Goal: Use online tool/utility: Utilize a website feature to perform a specific function

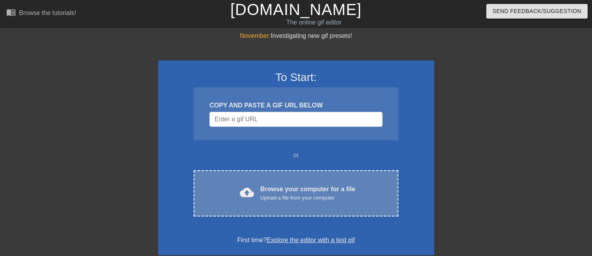
click at [279, 189] on div "Browse your computer for a file Upload a file from your computer" at bounding box center [307, 192] width 95 height 17
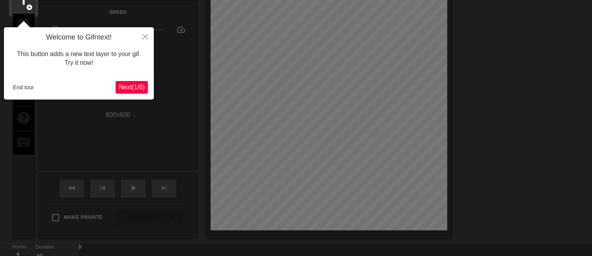
scroll to position [19, 0]
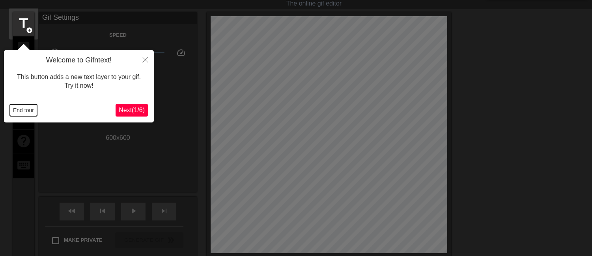
click at [16, 111] on button "End tour" at bounding box center [23, 110] width 27 height 12
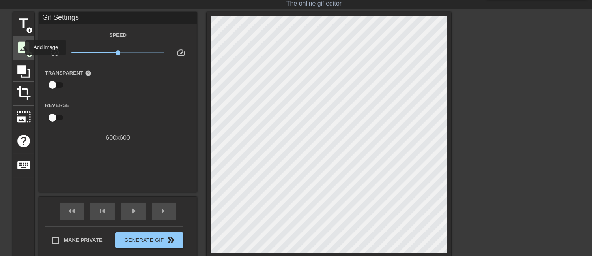
click at [20, 47] on span "image" at bounding box center [23, 47] width 15 height 15
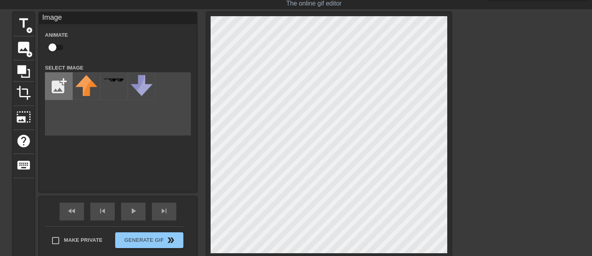
click at [52, 77] on input "file" at bounding box center [58, 86] width 27 height 27
type input "C:\fakepath\[PERSON_NAME]-removebg-preview.png"
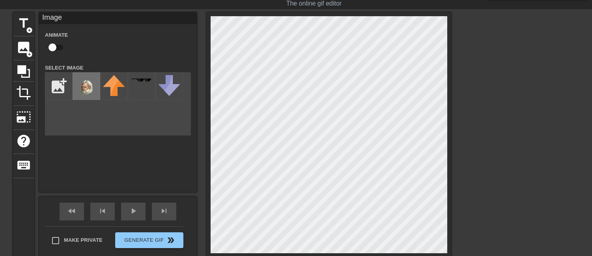
click at [88, 89] on img at bounding box center [86, 87] width 22 height 24
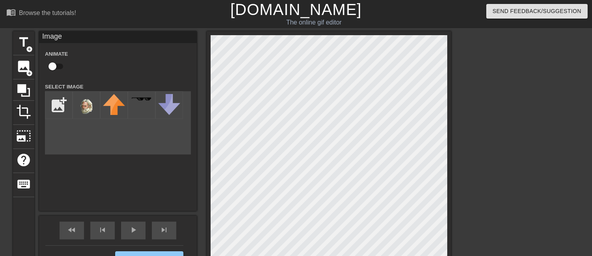
click at [543, 104] on div at bounding box center [520, 149] width 118 height 237
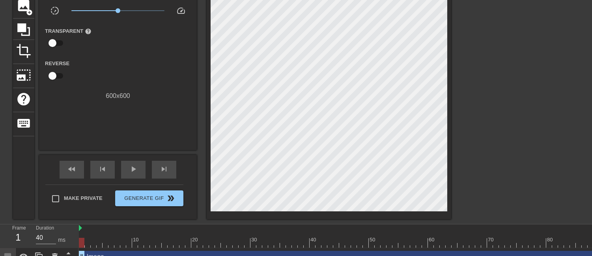
scroll to position [77, 0]
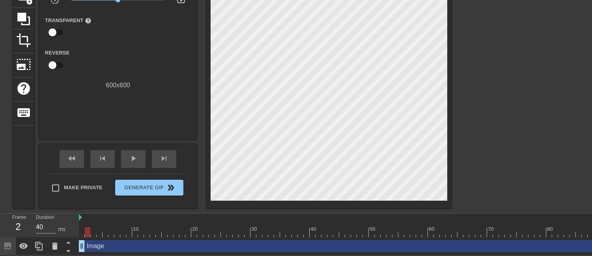
click at [87, 227] on div at bounding box center [378, 232] width 598 height 10
click at [95, 230] on div at bounding box center [378, 232] width 598 height 10
click at [99, 228] on div at bounding box center [378, 232] width 598 height 10
click at [105, 227] on div at bounding box center [378, 232] width 598 height 10
click at [97, 227] on div at bounding box center [378, 232] width 598 height 10
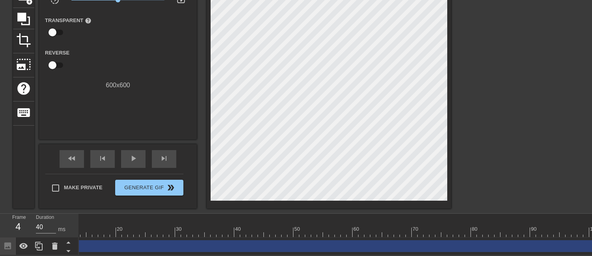
scroll to position [0, 80]
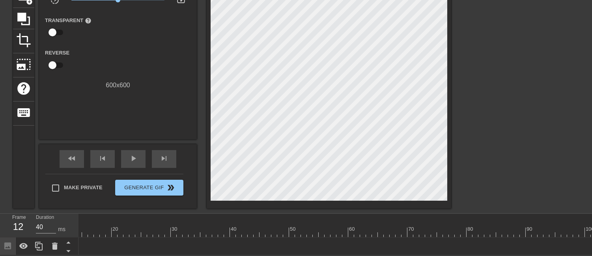
drag, startPoint x: 592, startPoint y: 240, endPoint x: 137, endPoint y: 259, distance: 455.5
click at [63, 253] on div "Frame 12 Duration 40 ms 10 20 30 40 50 60 70 80 90 100 Image drag_handle drag_h…" at bounding box center [296, 234] width 592 height 41
drag, startPoint x: 148, startPoint y: 241, endPoint x: 97, endPoint y: 242, distance: 50.5
click at [97, 242] on div "Image drag_handle drag_handle" at bounding box center [378, 246] width 598 height 12
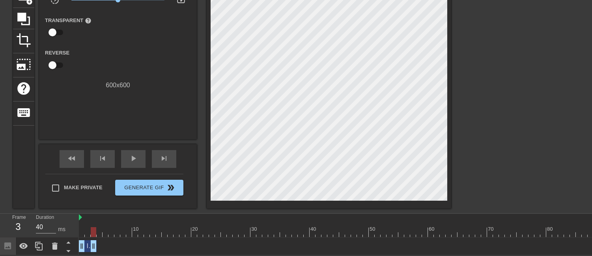
scroll to position [77, 0]
click at [39, 241] on icon at bounding box center [38, 245] width 9 height 9
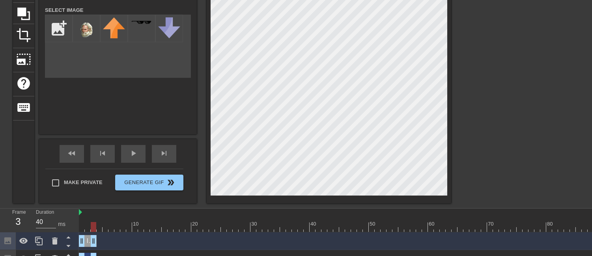
scroll to position [95, 0]
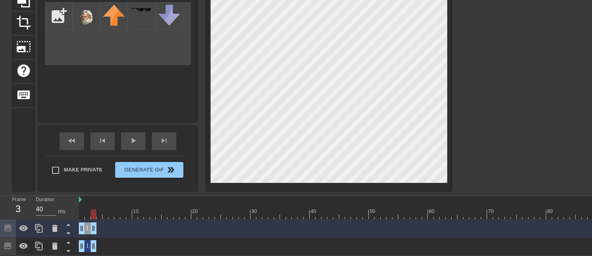
click at [97, 209] on div at bounding box center [378, 214] width 598 height 10
drag, startPoint x: 93, startPoint y: 222, endPoint x: 104, endPoint y: 222, distance: 10.7
drag, startPoint x: 80, startPoint y: 225, endPoint x: 100, endPoint y: 224, distance: 20.2
drag, startPoint x: 107, startPoint y: 223, endPoint x: 112, endPoint y: 222, distance: 5.3
drag, startPoint x: 111, startPoint y: 223, endPoint x: 117, endPoint y: 221, distance: 6.4
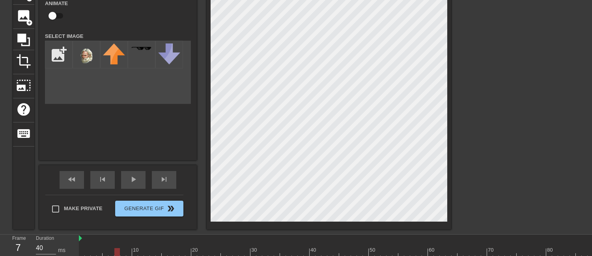
scroll to position [7, 0]
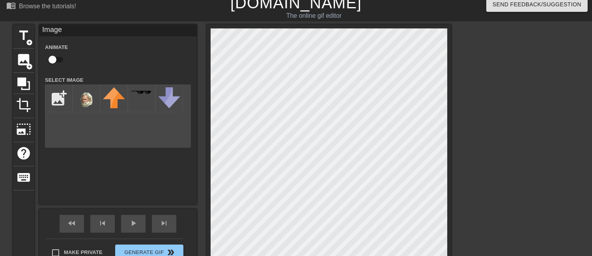
click at [542, 98] on div at bounding box center [520, 142] width 118 height 237
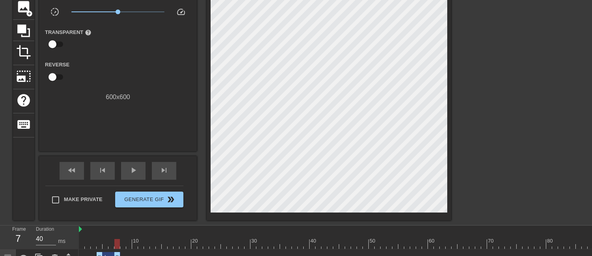
scroll to position [95, 0]
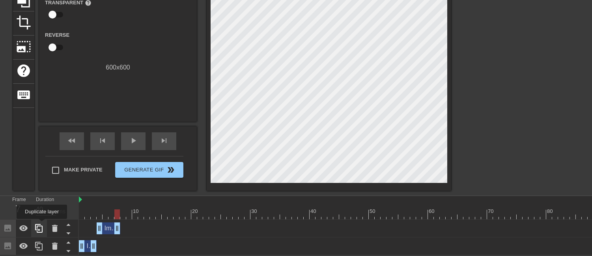
click at [42, 224] on icon at bounding box center [38, 228] width 7 height 9
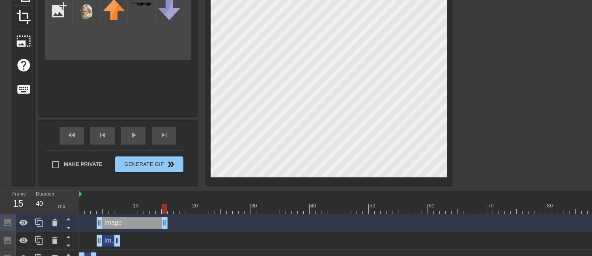
drag, startPoint x: 117, startPoint y: 223, endPoint x: 156, endPoint y: 224, distance: 39.1
drag, startPoint x: 96, startPoint y: 223, endPoint x: 121, endPoint y: 222, distance: 24.9
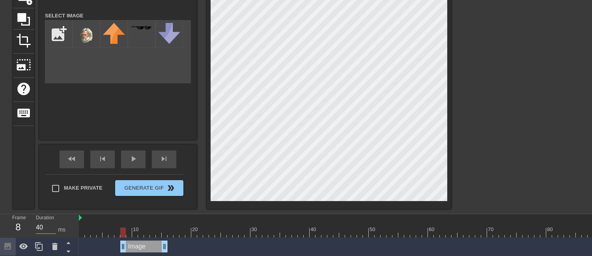
scroll to position [112, 0]
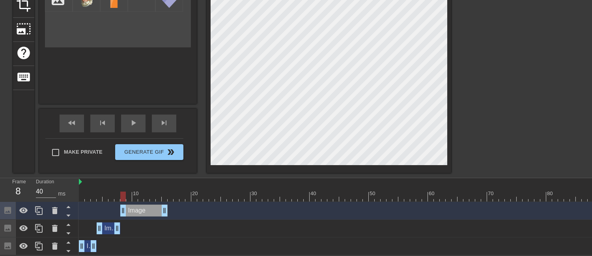
click at [130, 194] on div at bounding box center [378, 196] width 598 height 10
click at [137, 193] on div at bounding box center [378, 196] width 598 height 10
click at [143, 193] on div at bounding box center [378, 196] width 598 height 10
click at [158, 192] on div at bounding box center [378, 196] width 598 height 10
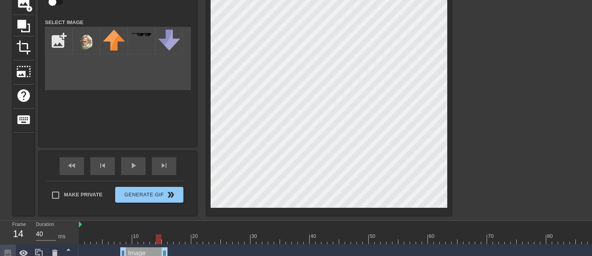
scroll to position [88, 0]
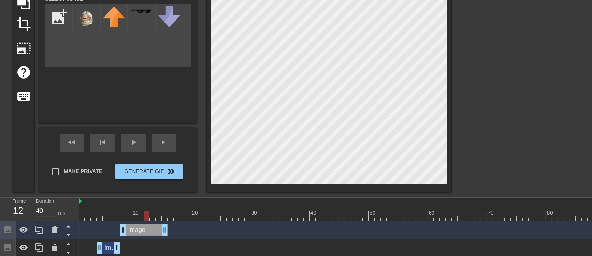
click at [147, 219] on div at bounding box center [378, 216] width 598 height 10
drag, startPoint x: 164, startPoint y: 228, endPoint x: 148, endPoint y: 229, distance: 15.8
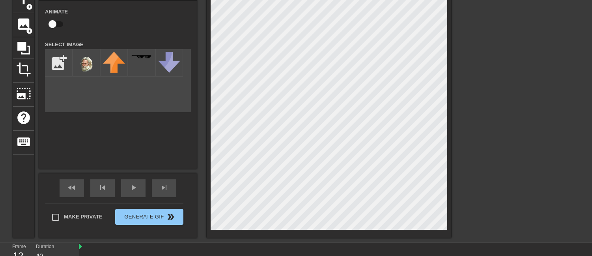
scroll to position [112, 0]
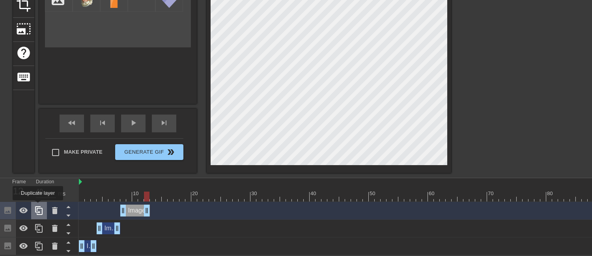
click at [38, 206] on icon at bounding box center [38, 210] width 9 height 9
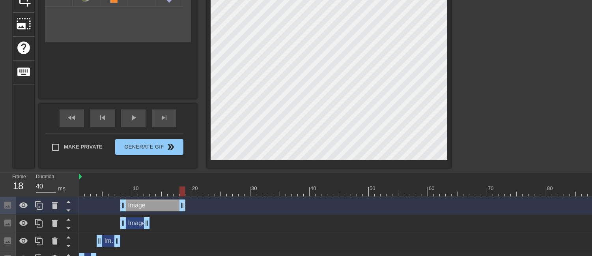
drag, startPoint x: 170, startPoint y: 206, endPoint x: 181, endPoint y: 206, distance: 11.1
drag, startPoint x: 125, startPoint y: 205, endPoint x: 152, endPoint y: 204, distance: 27.6
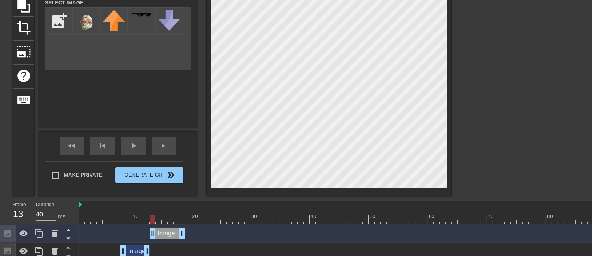
scroll to position [130, 0]
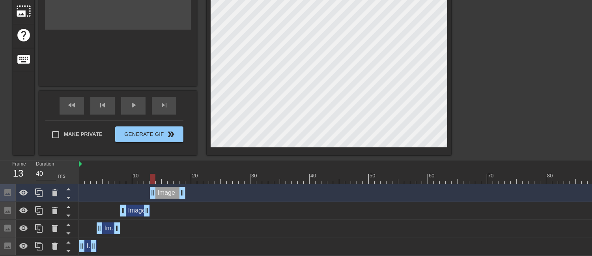
click at [159, 175] on div at bounding box center [378, 179] width 598 height 10
click at [165, 174] on div at bounding box center [378, 179] width 598 height 10
click at [171, 174] on div at bounding box center [378, 179] width 598 height 10
drag, startPoint x: 180, startPoint y: 189, endPoint x: 164, endPoint y: 184, distance: 16.4
click at [42, 188] on icon at bounding box center [38, 192] width 7 height 9
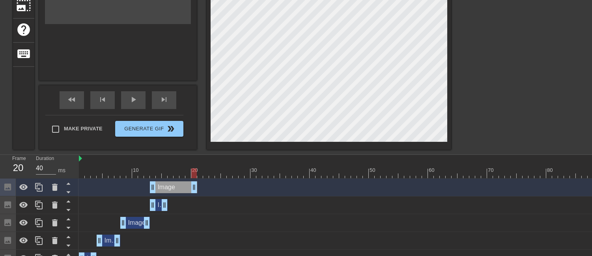
drag, startPoint x: 174, startPoint y: 187, endPoint x: 198, endPoint y: 189, distance: 23.3
click at [198, 189] on div "Image drag_handle drag_handle" at bounding box center [378, 187] width 598 height 12
drag, startPoint x: 151, startPoint y: 189, endPoint x: 169, endPoint y: 189, distance: 17.8
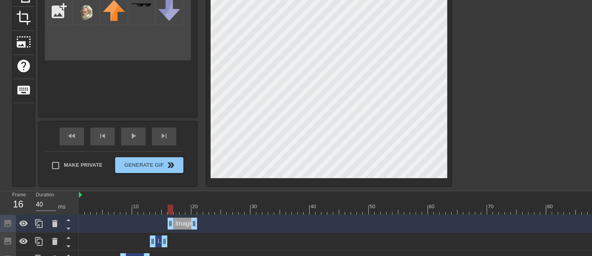
scroll to position [131, 0]
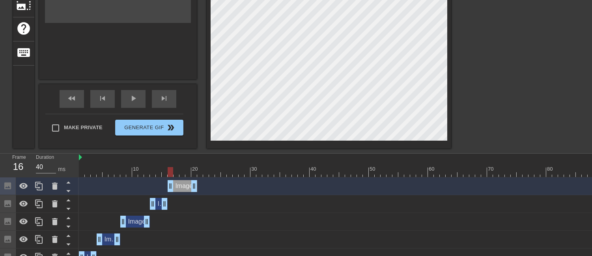
click at [178, 174] on div at bounding box center [378, 172] width 598 height 10
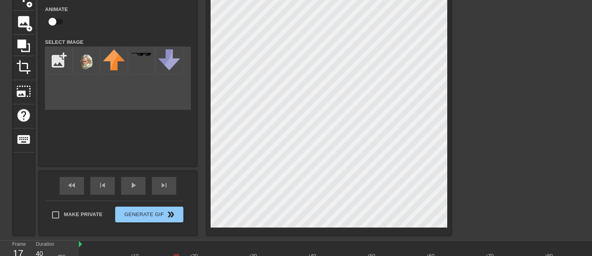
scroll to position [44, 0]
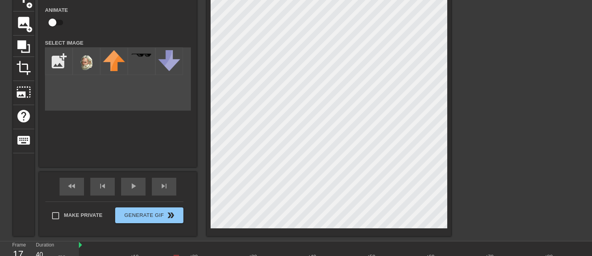
click at [182, 255] on div at bounding box center [378, 260] width 598 height 10
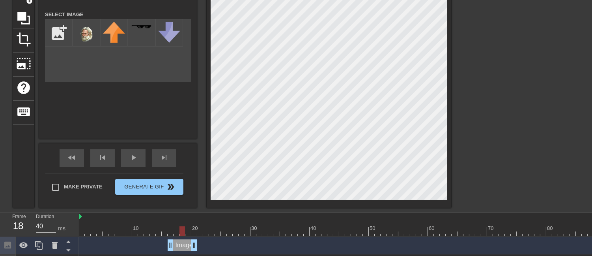
scroll to position [88, 0]
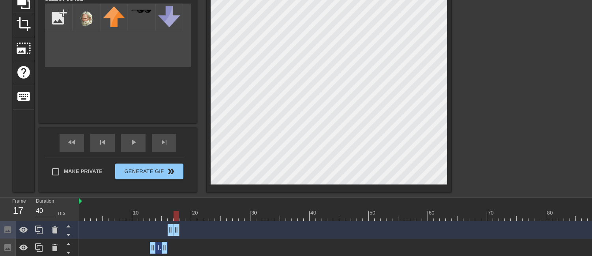
drag, startPoint x: 195, startPoint y: 231, endPoint x: 180, endPoint y: 230, distance: 15.4
click at [180, 230] on div "Image drag_handle drag_handle" at bounding box center [378, 230] width 598 height 12
click at [45, 230] on div at bounding box center [39, 229] width 16 height 17
drag, startPoint x: 183, startPoint y: 217, endPoint x: 313, endPoint y: 188, distance: 133.6
click at [183, 218] on div at bounding box center [378, 216] width 598 height 10
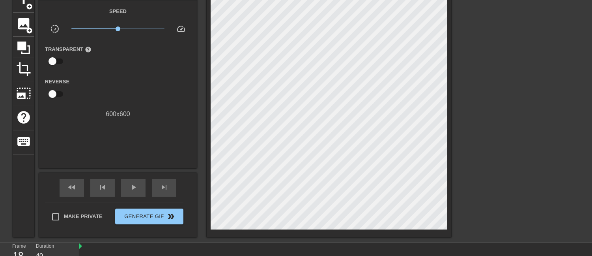
scroll to position [131, 0]
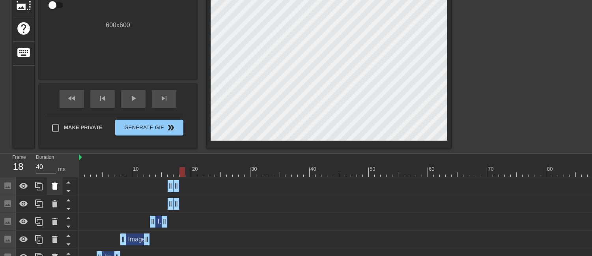
click at [53, 186] on icon at bounding box center [55, 185] width 6 height 7
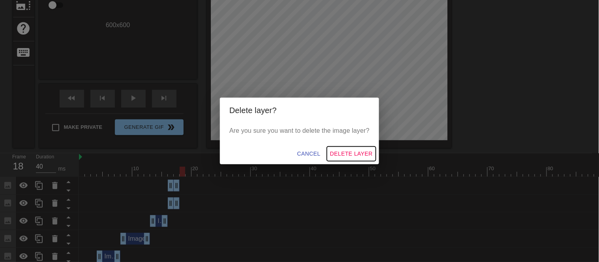
click at [356, 151] on span "Delete Layer" at bounding box center [351, 154] width 43 height 10
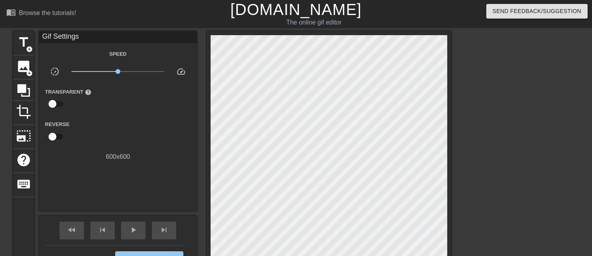
scroll to position [148, 0]
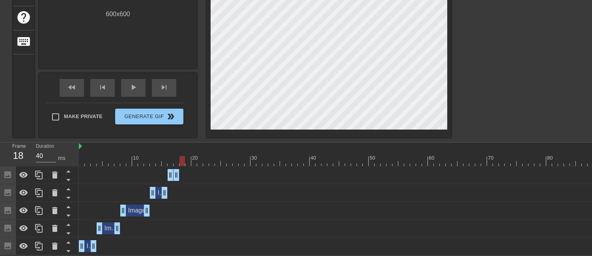
click at [163, 171] on div "Image drag_handle drag_handle" at bounding box center [378, 175] width 598 height 12
click at [178, 159] on div at bounding box center [378, 161] width 598 height 10
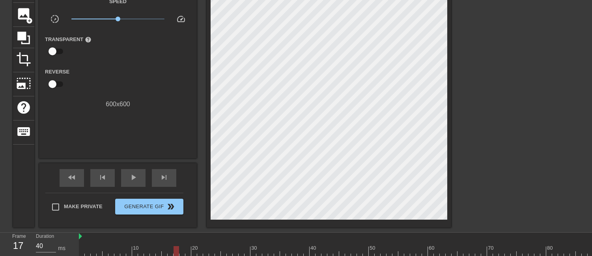
scroll to position [104, 0]
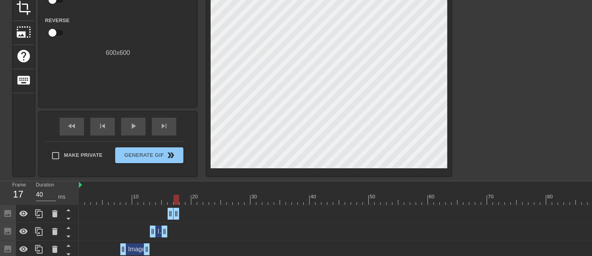
click at [561, 74] on div at bounding box center [520, 45] width 118 height 237
click at [182, 202] on div at bounding box center [378, 200] width 598 height 10
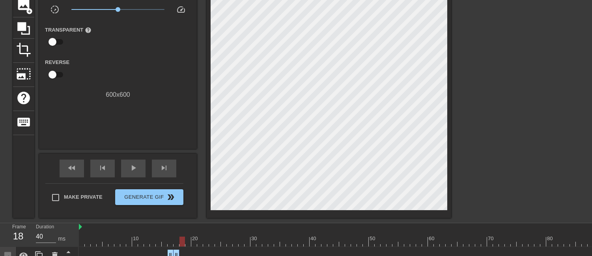
scroll to position [0, 0]
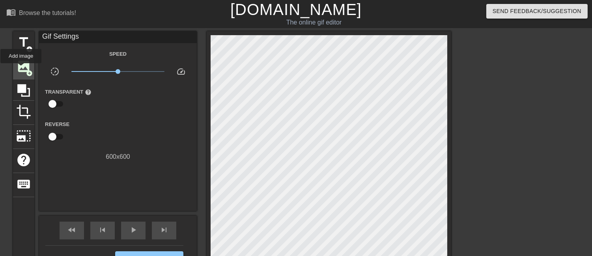
click at [21, 69] on span "image" at bounding box center [23, 66] width 15 height 15
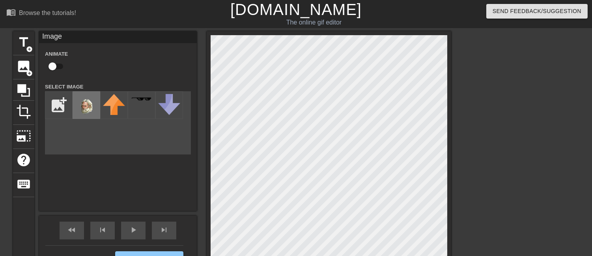
click at [82, 106] on img at bounding box center [86, 106] width 22 height 24
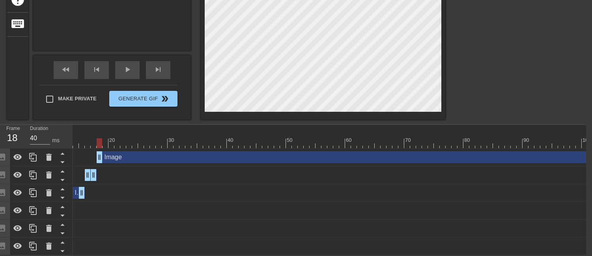
scroll to position [0, 80]
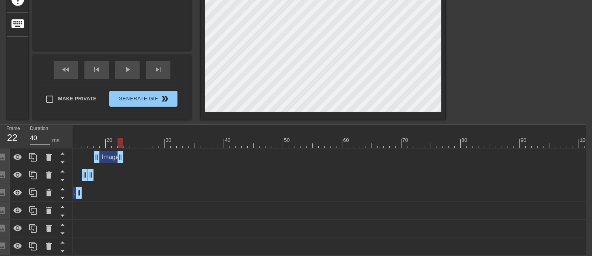
drag, startPoint x: 588, startPoint y: 154, endPoint x: 117, endPoint y: 148, distance: 471.3
click at [117, 151] on div "Image drag_handle drag_handle" at bounding box center [292, 157] width 598 height 12
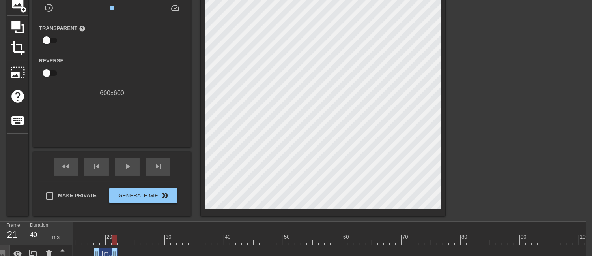
scroll to position [78, 6]
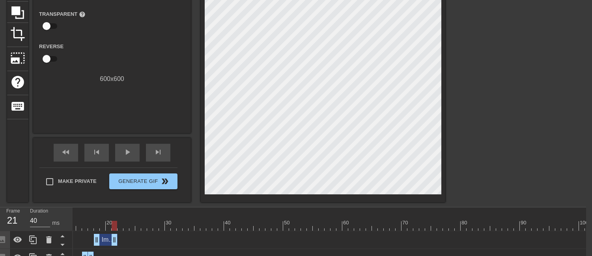
click at [119, 227] on div at bounding box center [292, 226] width 598 height 10
click at [127, 225] on div at bounding box center [292, 226] width 598 height 10
click at [135, 223] on div at bounding box center [292, 226] width 598 height 10
drag, startPoint x: 114, startPoint y: 238, endPoint x: 137, endPoint y: 237, distance: 23.7
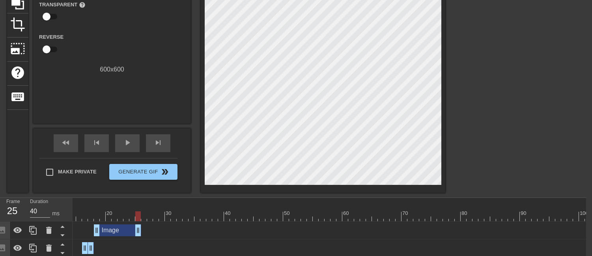
scroll to position [88, 6]
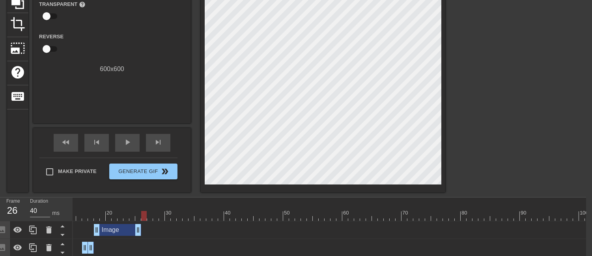
click at [141, 216] on div at bounding box center [292, 216] width 598 height 10
click at [139, 218] on div at bounding box center [292, 216] width 598 height 10
click at [532, 116] on div at bounding box center [514, 62] width 118 height 237
click at [32, 229] on icon at bounding box center [32, 229] width 9 height 9
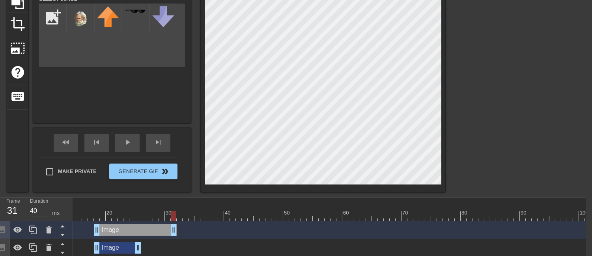
click at [183, 231] on div "Image drag_handle drag_handle" at bounding box center [292, 230] width 598 height 12
drag, startPoint x: 96, startPoint y: 228, endPoint x: 140, endPoint y: 229, distance: 44.6
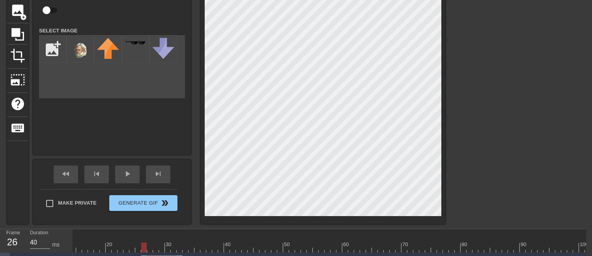
scroll to position [131, 6]
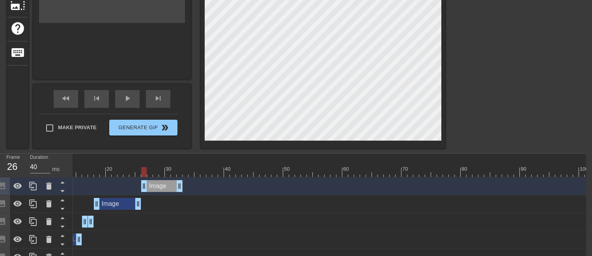
click at [176, 174] on div at bounding box center [292, 172] width 598 height 10
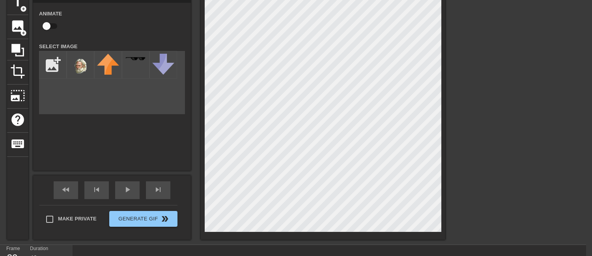
scroll to position [88, 6]
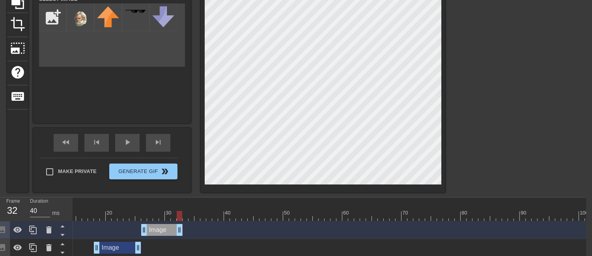
click at [158, 217] on div at bounding box center [292, 216] width 598 height 10
click at [157, 216] on div at bounding box center [156, 216] width 6 height 10
click at [162, 217] on div at bounding box center [292, 216] width 598 height 10
drag, startPoint x: 179, startPoint y: 231, endPoint x: 156, endPoint y: 230, distance: 23.3
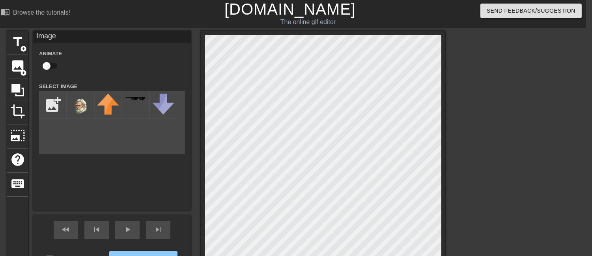
scroll to position [0, 6]
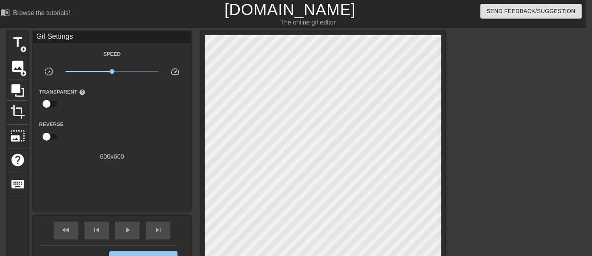
click at [527, 128] on div at bounding box center [514, 149] width 118 height 237
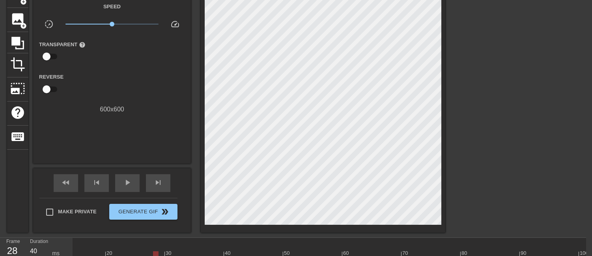
scroll to position [44, 6]
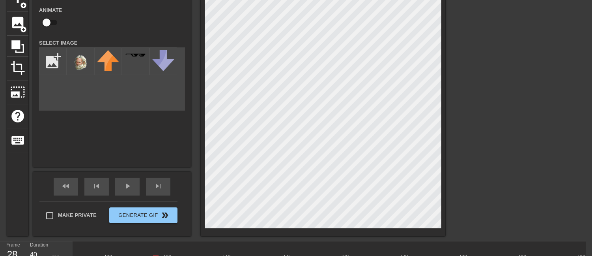
click at [473, 65] on div at bounding box center [514, 105] width 118 height 237
click at [453, 60] on div "title add_circle image add_circle crop photo_size_select_large help keyboard Im…" at bounding box center [290, 111] width 592 height 249
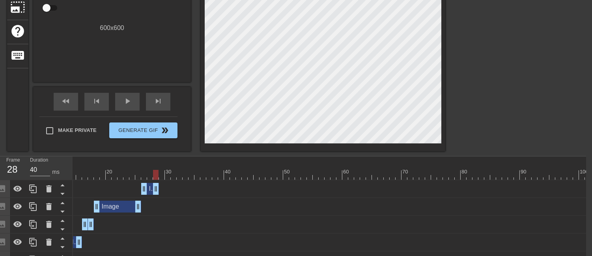
scroll to position [131, 6]
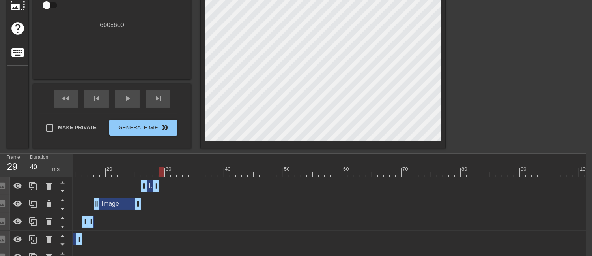
click at [160, 174] on div at bounding box center [292, 172] width 598 height 10
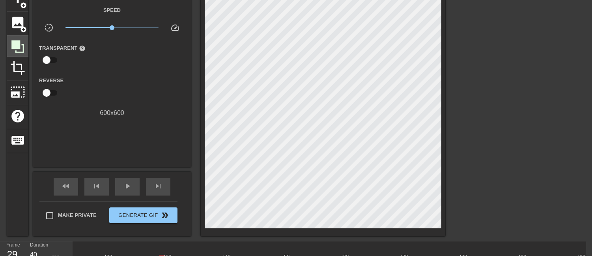
scroll to position [0, 6]
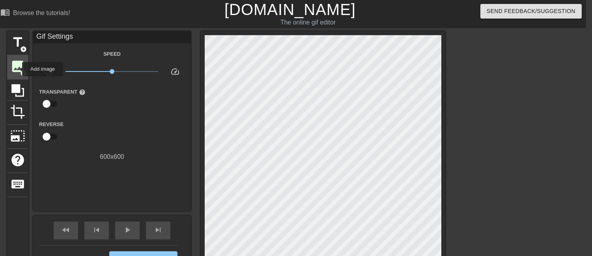
click at [17, 69] on span "image" at bounding box center [17, 66] width 15 height 15
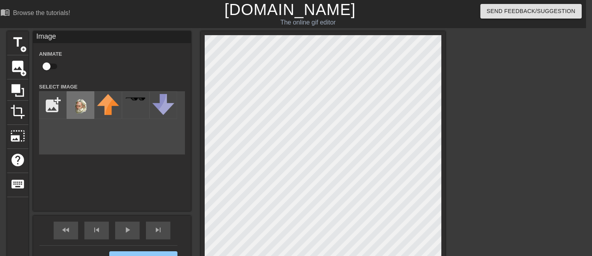
click at [86, 109] on img at bounding box center [80, 106] width 22 height 24
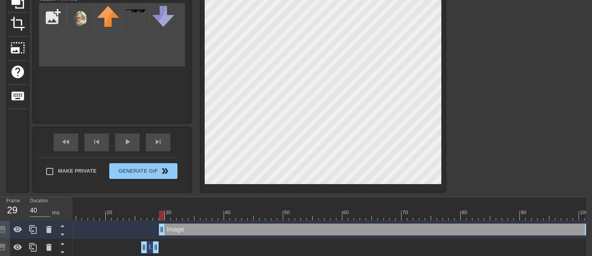
scroll to position [88, 6]
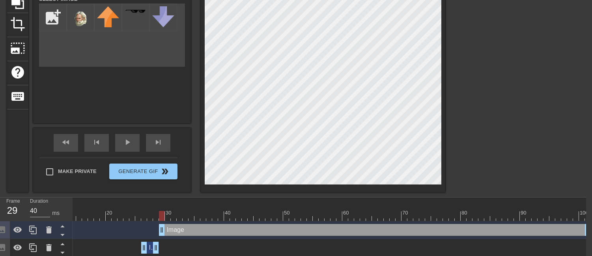
click at [167, 212] on div at bounding box center [292, 216] width 598 height 10
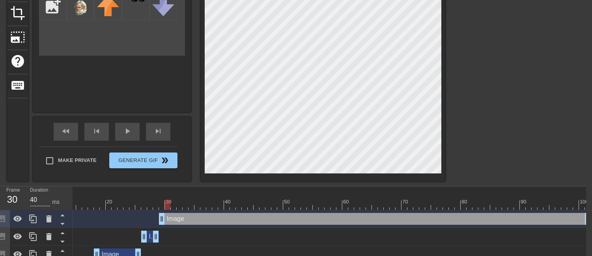
scroll to position [131, 6]
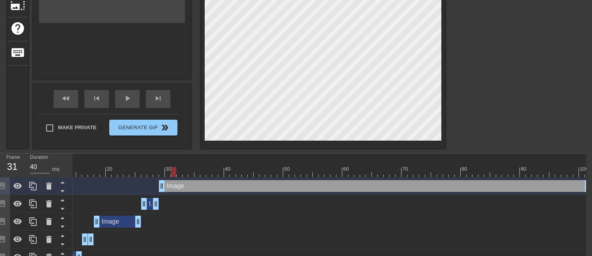
click at [175, 174] on div at bounding box center [292, 172] width 598 height 10
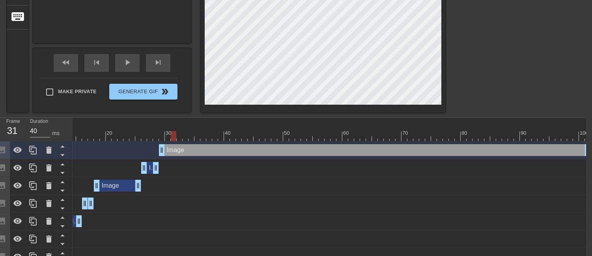
scroll to position [175, 6]
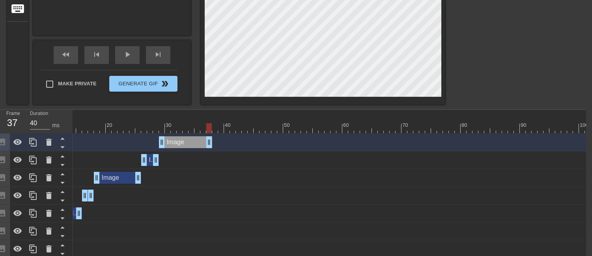
drag, startPoint x: 588, startPoint y: 144, endPoint x: 207, endPoint y: 146, distance: 380.9
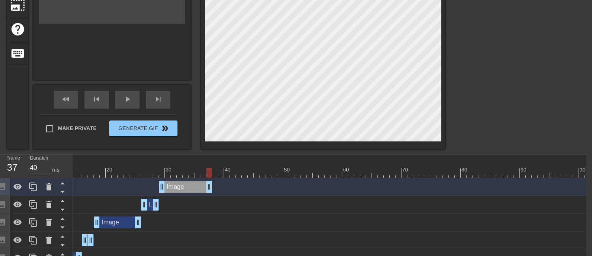
scroll to position [131, 6]
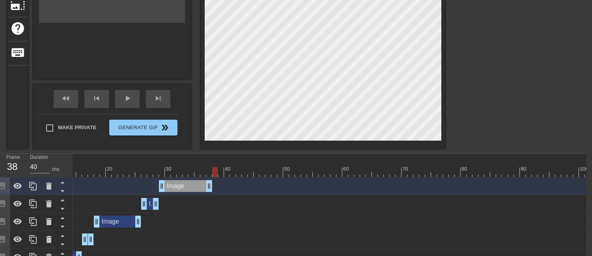
click at [215, 172] on div at bounding box center [292, 172] width 598 height 10
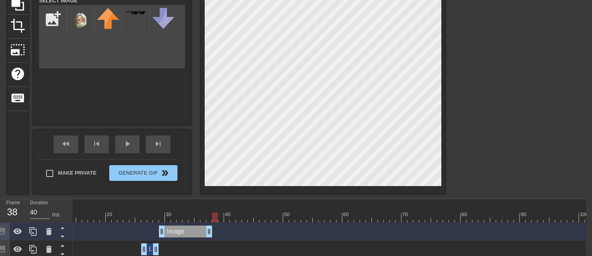
scroll to position [88, 6]
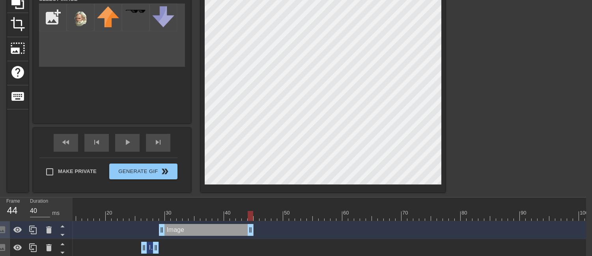
drag, startPoint x: 211, startPoint y: 226, endPoint x: 253, endPoint y: 224, distance: 42.7
click at [253, 224] on div "Image drag_handle drag_handle" at bounding box center [292, 230] width 598 height 12
drag, startPoint x: 249, startPoint y: 228, endPoint x: 227, endPoint y: 226, distance: 21.8
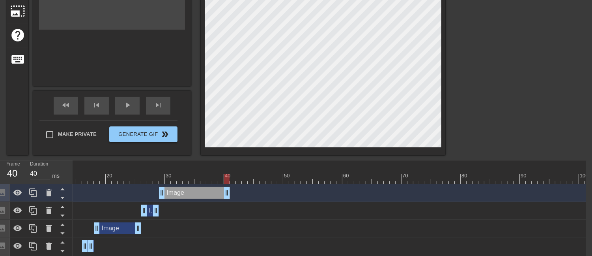
scroll to position [131, 6]
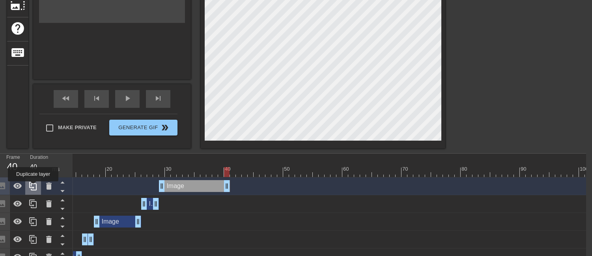
click at [33, 187] on icon at bounding box center [32, 185] width 9 height 9
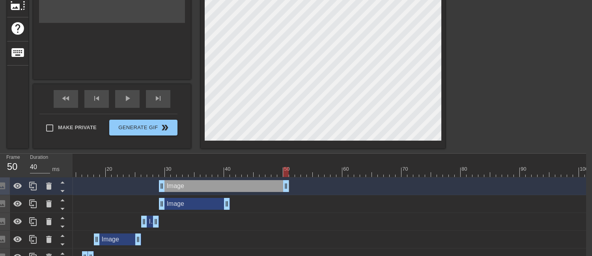
drag, startPoint x: 228, startPoint y: 187, endPoint x: 304, endPoint y: 187, distance: 76.6
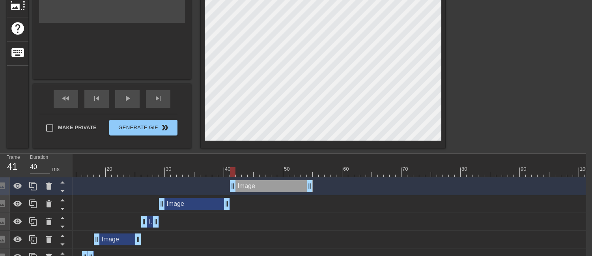
drag, startPoint x: 161, startPoint y: 187, endPoint x: 230, endPoint y: 187, distance: 69.1
click at [303, 172] on div at bounding box center [292, 172] width 598 height 10
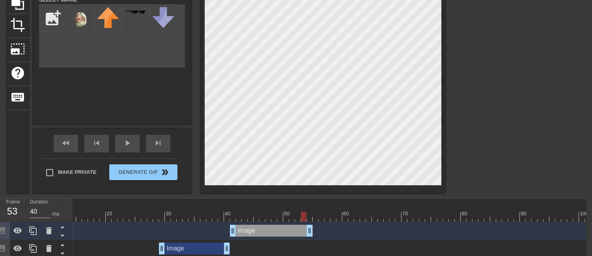
scroll to position [88, 6]
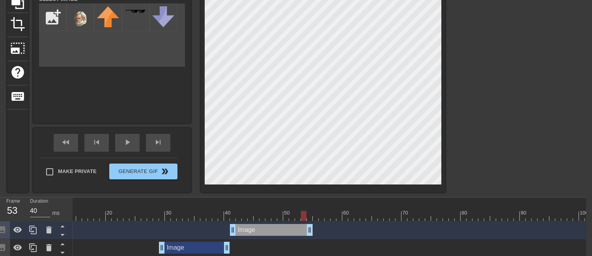
click at [262, 217] on div at bounding box center [292, 216] width 598 height 10
drag, startPoint x: 311, startPoint y: 232, endPoint x: 271, endPoint y: 231, distance: 40.3
click at [271, 231] on div "Image drag_handle drag_handle" at bounding box center [292, 230] width 598 height 12
drag, startPoint x: 36, startPoint y: 227, endPoint x: 30, endPoint y: 231, distance: 6.9
click at [30, 231] on icon at bounding box center [32, 229] width 9 height 9
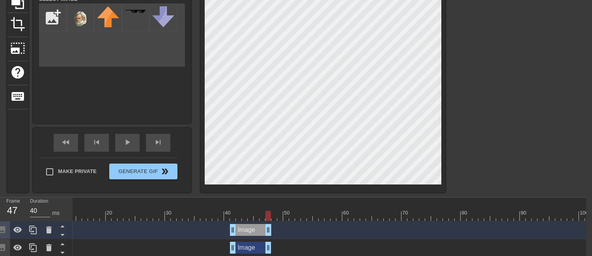
scroll to position [175, 6]
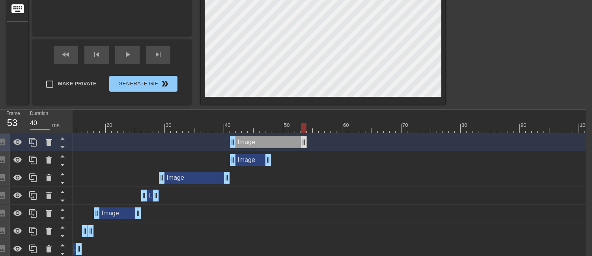
drag, startPoint x: 270, startPoint y: 139, endPoint x: 327, endPoint y: 142, distance: 57.0
click at [330, 142] on div "Image drag_handle drag_handle" at bounding box center [292, 142] width 598 height 12
drag, startPoint x: 232, startPoint y: 142, endPoint x: 273, endPoint y: 141, distance: 40.7
click at [294, 129] on div at bounding box center [292, 128] width 598 height 10
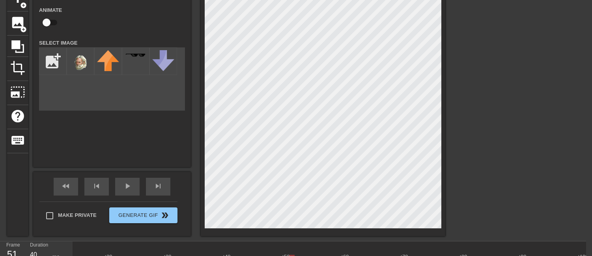
scroll to position [88, 6]
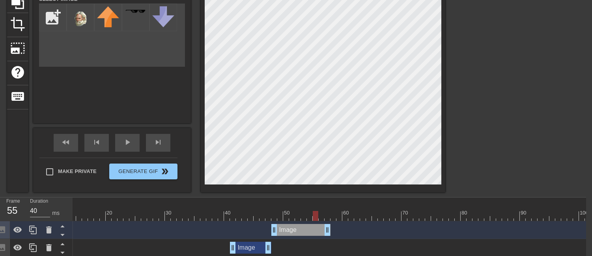
click at [316, 217] on div at bounding box center [292, 216] width 598 height 10
click at [323, 217] on div at bounding box center [292, 216] width 598 height 10
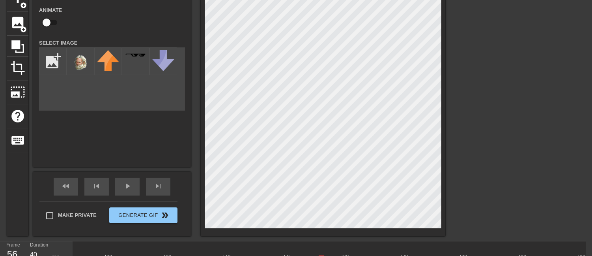
scroll to position [131, 6]
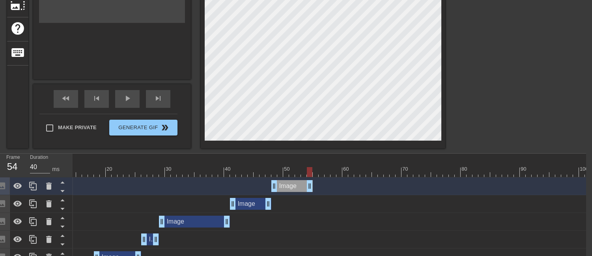
drag, startPoint x: 328, startPoint y: 184, endPoint x: 308, endPoint y: 184, distance: 19.7
click at [29, 184] on icon at bounding box center [32, 186] width 7 height 9
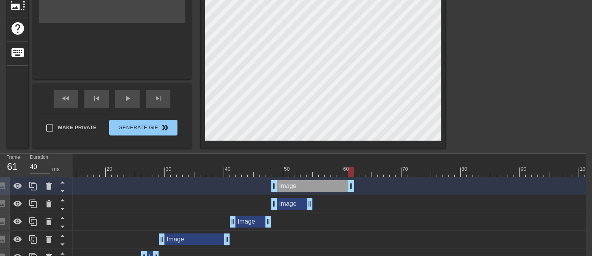
drag, startPoint x: 311, startPoint y: 186, endPoint x: 355, endPoint y: 184, distance: 44.3
click at [355, 184] on div "Image drag_handle drag_handle" at bounding box center [292, 186] width 598 height 12
drag, startPoint x: 273, startPoint y: 186, endPoint x: 316, endPoint y: 186, distance: 43.0
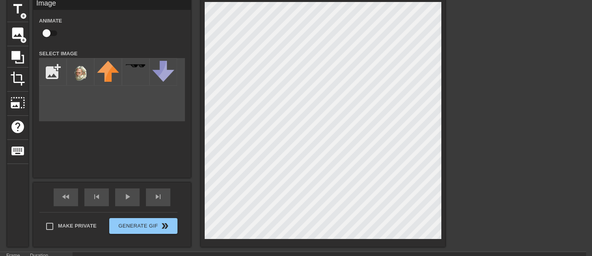
scroll to position [88, 6]
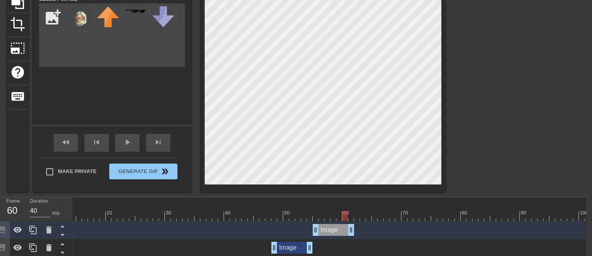
click at [345, 218] on div at bounding box center [292, 216] width 598 height 10
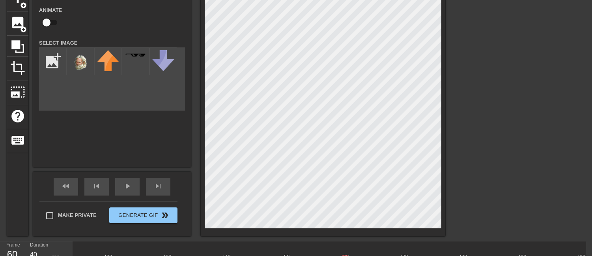
scroll to position [175, 6]
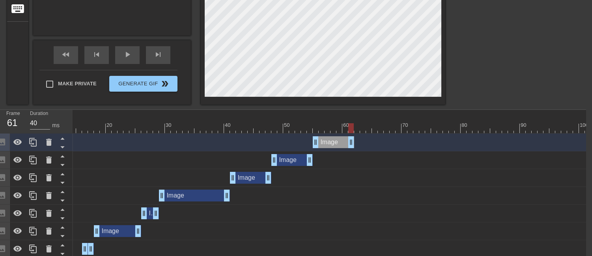
click at [350, 129] on div at bounding box center [292, 128] width 598 height 10
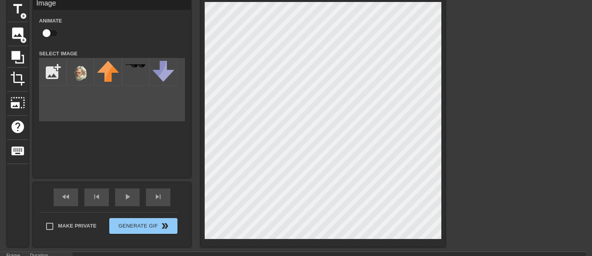
scroll to position [88, 6]
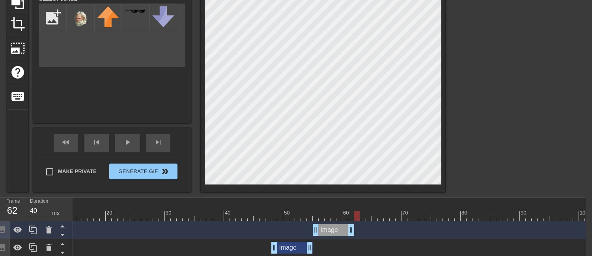
click at [360, 215] on div at bounding box center [292, 216] width 598 height 10
click at [348, 216] on div at bounding box center [292, 216] width 598 height 10
click at [350, 218] on div at bounding box center [292, 216] width 598 height 10
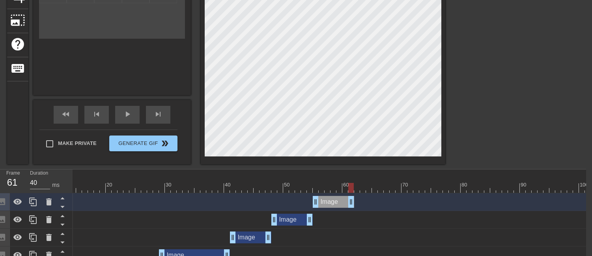
scroll to position [131, 6]
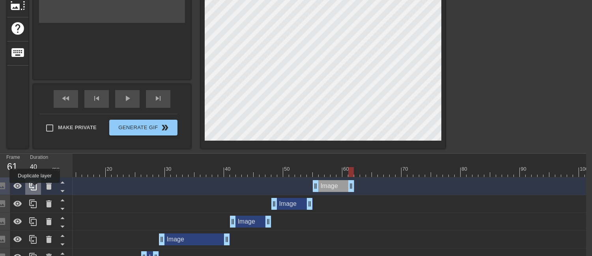
click at [35, 188] on icon at bounding box center [32, 185] width 9 height 9
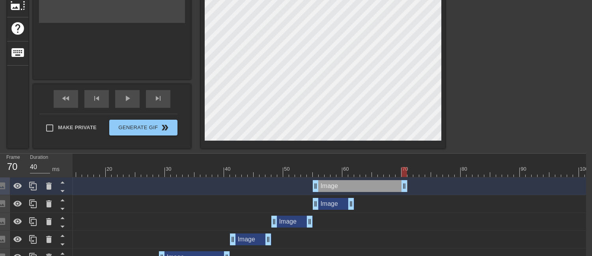
drag, startPoint x: 350, startPoint y: 187, endPoint x: 356, endPoint y: 189, distance: 6.0
drag, startPoint x: 315, startPoint y: 188, endPoint x: 356, endPoint y: 192, distance: 41.6
click at [356, 192] on div "Image drag_handle drag_handle" at bounding box center [292, 186] width 598 height 18
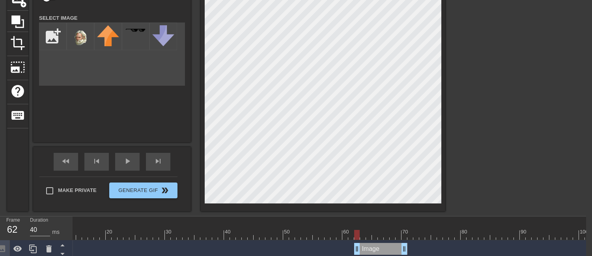
scroll to position [88, 6]
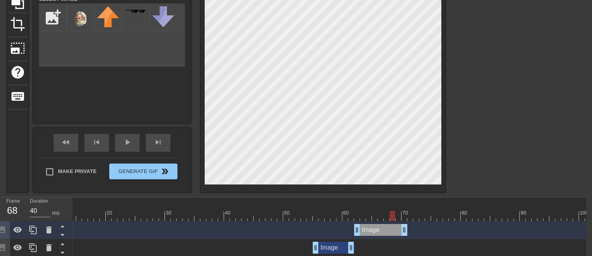
click at [395, 217] on div at bounding box center [292, 216] width 598 height 10
click at [404, 216] on div at bounding box center [292, 216] width 598 height 10
click at [397, 218] on div at bounding box center [292, 216] width 598 height 10
click at [388, 216] on div at bounding box center [292, 216] width 598 height 10
drag, startPoint x: 403, startPoint y: 228, endPoint x: 376, endPoint y: 230, distance: 27.7
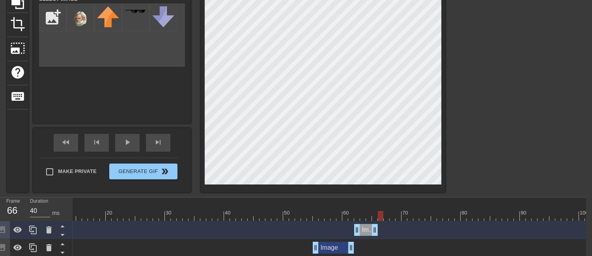
click at [379, 216] on div at bounding box center [292, 216] width 598 height 10
click at [529, 69] on div at bounding box center [514, 62] width 118 height 237
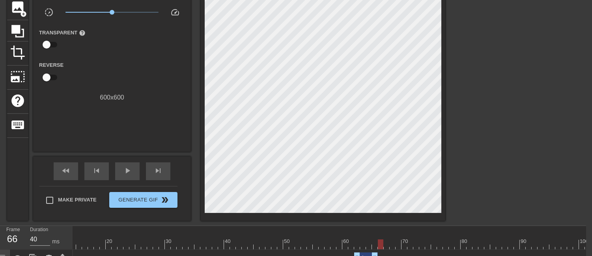
scroll to position [44, 6]
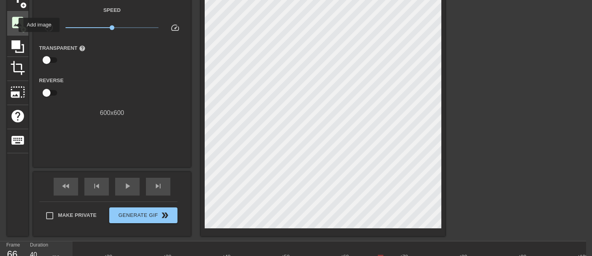
click at [13, 24] on span "image" at bounding box center [17, 22] width 15 height 15
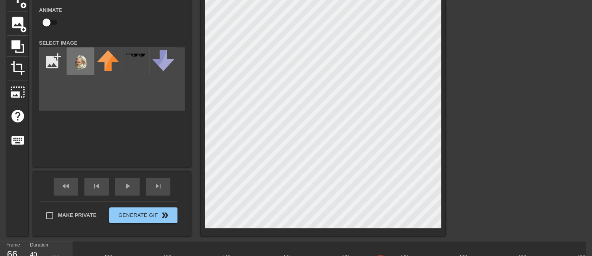
click at [77, 67] on img at bounding box center [80, 62] width 22 height 24
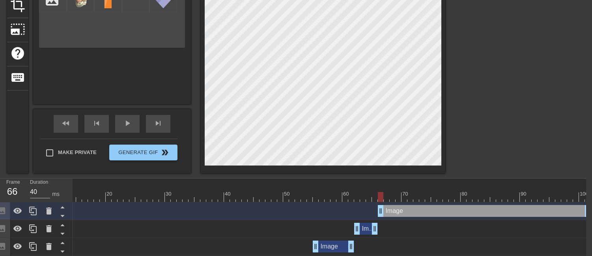
scroll to position [219, 6]
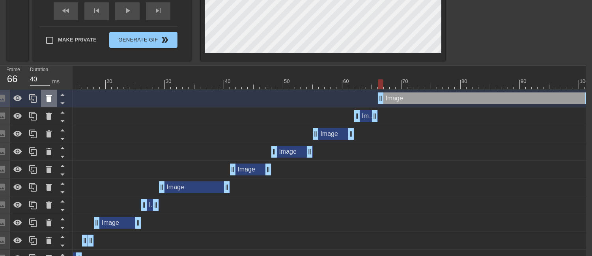
click at [48, 100] on icon at bounding box center [49, 98] width 6 height 7
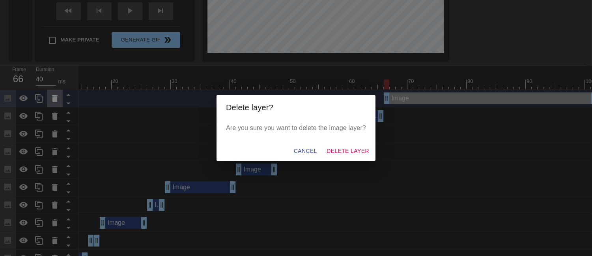
scroll to position [219, 0]
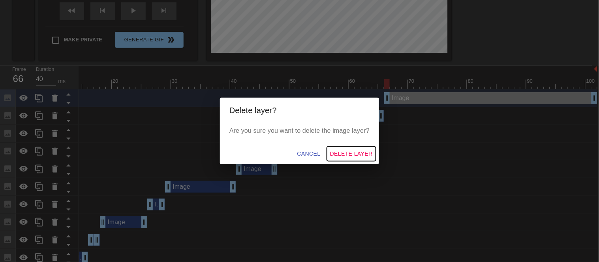
click at [365, 154] on span "Delete Layer" at bounding box center [351, 154] width 43 height 10
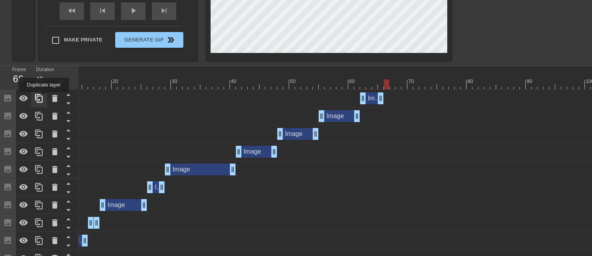
click at [43, 97] on icon at bounding box center [38, 98] width 9 height 9
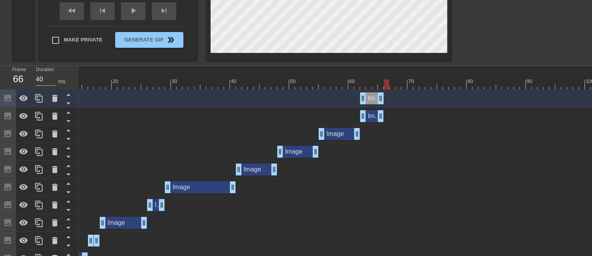
click at [384, 98] on div "Image drag_handle drag_handle" at bounding box center [298, 98] width 598 height 12
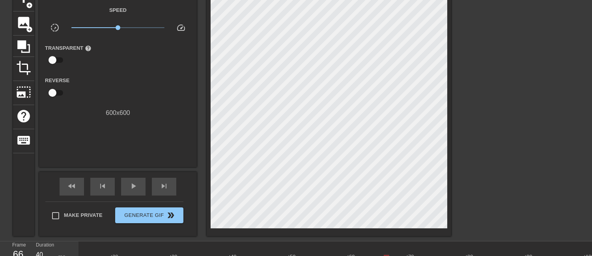
scroll to position [175, 0]
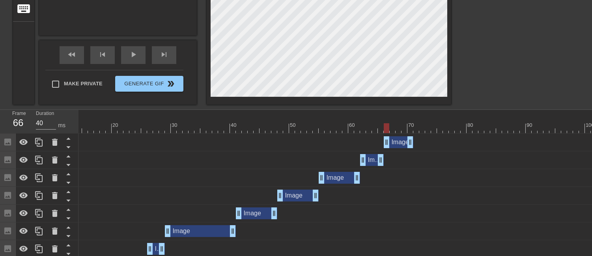
drag, startPoint x: 362, startPoint y: 143, endPoint x: 384, endPoint y: 142, distance: 21.7
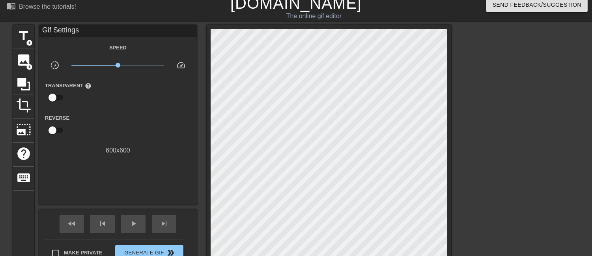
scroll to position [0, 0]
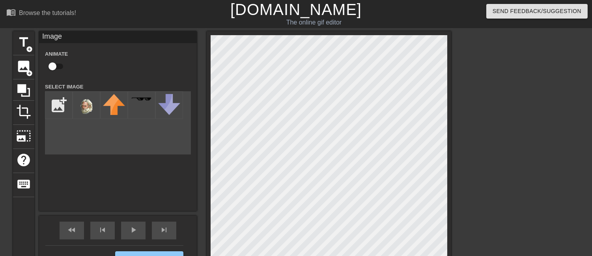
click at [458, 83] on div "title add_circle image add_circle crop photo_size_select_large help keyboard Im…" at bounding box center [296, 155] width 592 height 249
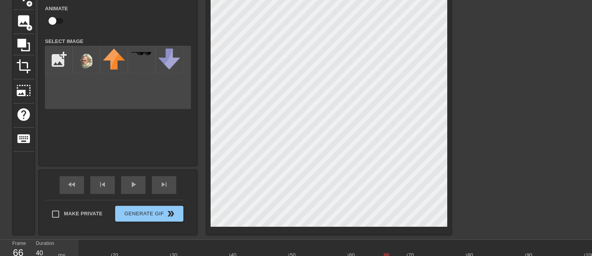
scroll to position [88, 0]
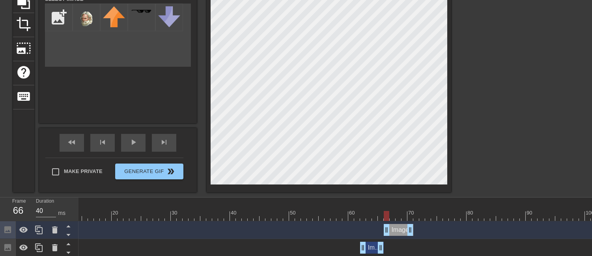
click at [395, 214] on div at bounding box center [298, 216] width 598 height 10
click at [397, 216] on div at bounding box center [298, 216] width 598 height 10
click at [405, 214] on div at bounding box center [298, 216] width 598 height 10
click at [413, 215] on div at bounding box center [298, 216] width 598 height 10
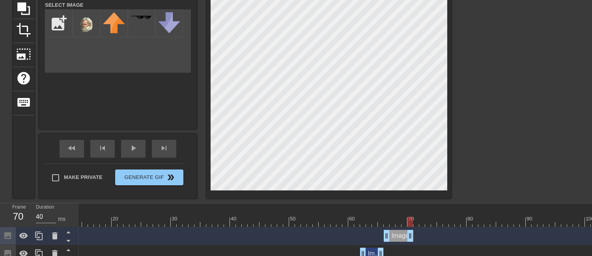
scroll to position [175, 0]
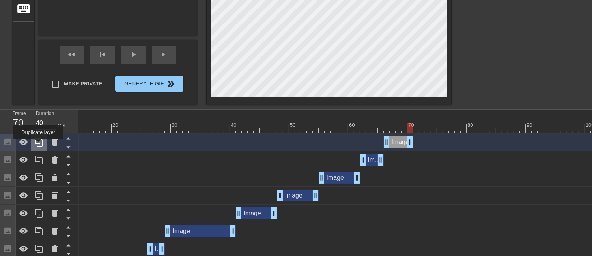
click at [38, 145] on icon at bounding box center [38, 141] width 9 height 9
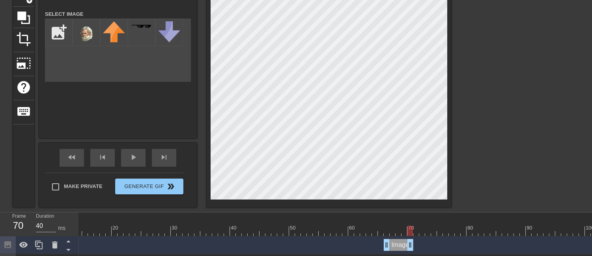
scroll to position [88, 0]
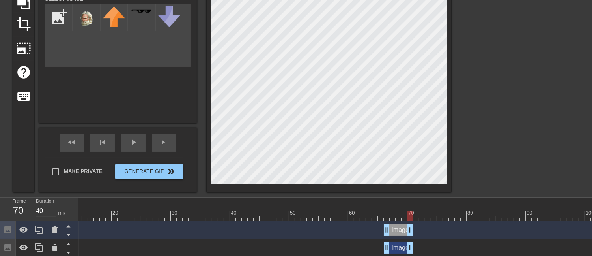
click at [413, 215] on div at bounding box center [298, 216] width 598 height 10
click at [416, 217] on div at bounding box center [298, 216] width 598 height 10
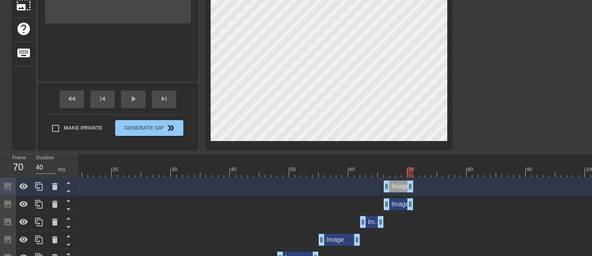
scroll to position [131, 0]
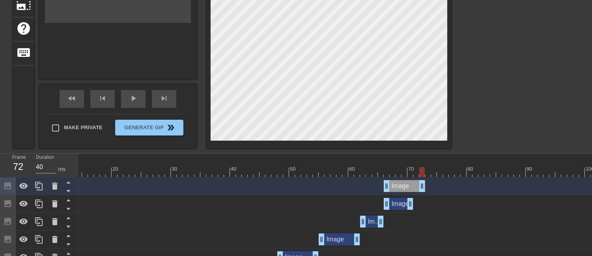
drag, startPoint x: 411, startPoint y: 233, endPoint x: 423, endPoint y: 223, distance: 15.7
drag, startPoint x: 388, startPoint y: 186, endPoint x: 416, endPoint y: 186, distance: 28.4
drag, startPoint x: 424, startPoint y: 187, endPoint x: 455, endPoint y: 187, distance: 31.2
click at [456, 171] on div at bounding box center [298, 172] width 598 height 10
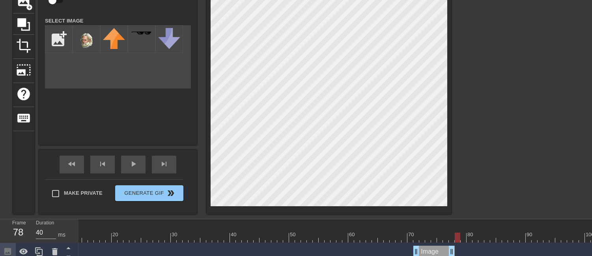
scroll to position [88, 0]
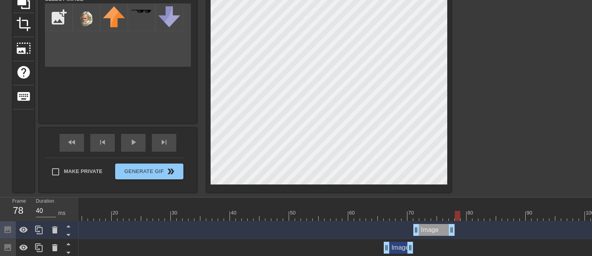
click at [452, 219] on div at bounding box center [298, 216] width 598 height 10
drag, startPoint x: 452, startPoint y: 229, endPoint x: 446, endPoint y: 231, distance: 6.0
click at [37, 231] on icon at bounding box center [38, 229] width 9 height 9
click at [453, 215] on div at bounding box center [298, 216] width 598 height 10
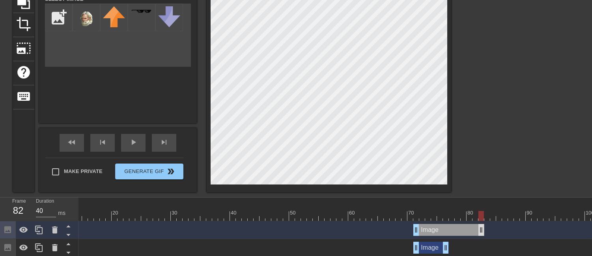
drag, startPoint x: 448, startPoint y: 228, endPoint x: 480, endPoint y: 229, distance: 31.2
drag, startPoint x: 417, startPoint y: 231, endPoint x: 451, endPoint y: 229, distance: 34.0
click at [459, 215] on div at bounding box center [298, 216] width 598 height 10
click at [452, 216] on div at bounding box center [298, 216] width 598 height 10
click at [459, 218] on div at bounding box center [298, 216] width 598 height 10
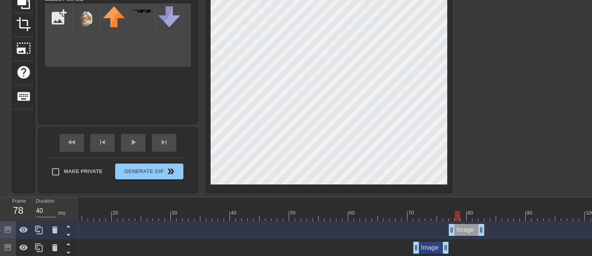
click at [464, 217] on div at bounding box center [298, 216] width 598 height 10
click at [470, 216] on div at bounding box center [298, 216] width 598 height 10
click at [474, 216] on div at bounding box center [298, 216] width 598 height 10
click at [463, 216] on div at bounding box center [298, 216] width 598 height 10
drag, startPoint x: 482, startPoint y: 230, endPoint x: 465, endPoint y: 228, distance: 17.1
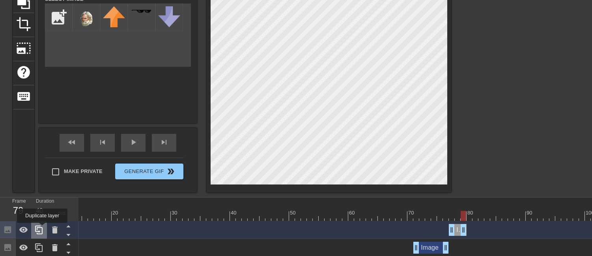
click at [42, 228] on icon at bounding box center [38, 229] width 7 height 9
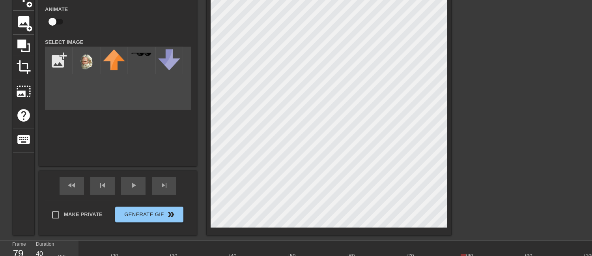
scroll to position [0, 0]
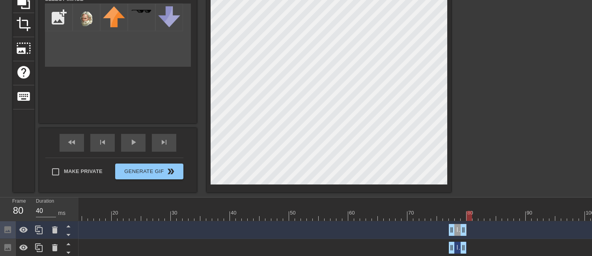
click at [468, 219] on div at bounding box center [298, 216] width 598 height 10
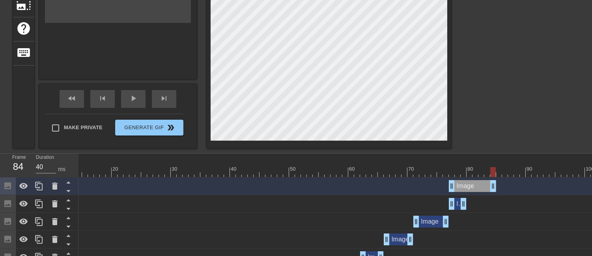
drag, startPoint x: 466, startPoint y: 186, endPoint x: 485, endPoint y: 188, distance: 19.5
drag, startPoint x: 451, startPoint y: 188, endPoint x: 468, endPoint y: 187, distance: 17.4
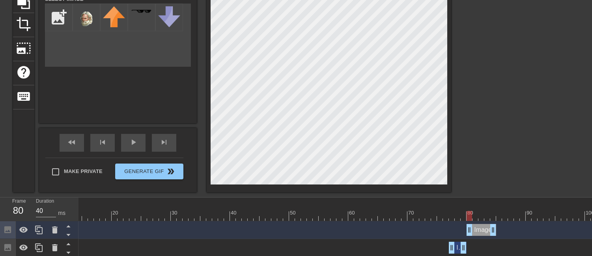
click at [476, 218] on div at bounding box center [298, 216] width 598 height 10
click at [482, 219] on div at bounding box center [298, 216] width 598 height 10
click at [472, 217] on div at bounding box center [298, 216] width 598 height 10
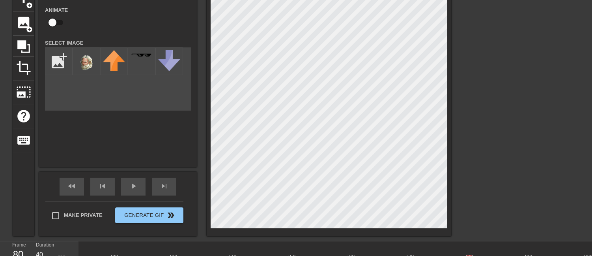
scroll to position [88, 0]
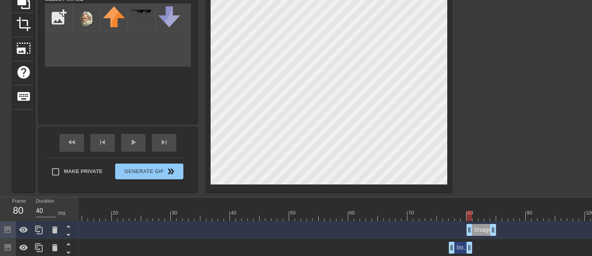
drag, startPoint x: 466, startPoint y: 246, endPoint x: 470, endPoint y: 245, distance: 4.9
drag, startPoint x: 470, startPoint y: 233, endPoint x: 475, endPoint y: 231, distance: 5.5
click at [481, 218] on div at bounding box center [298, 216] width 598 height 10
click at [486, 216] on div at bounding box center [298, 216] width 598 height 10
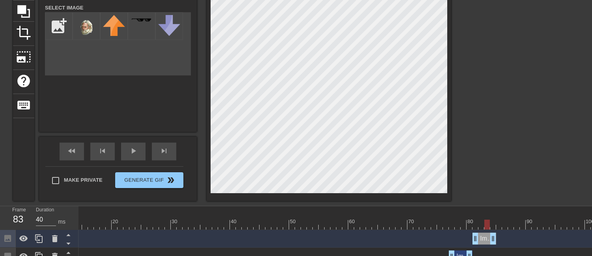
scroll to position [131, 0]
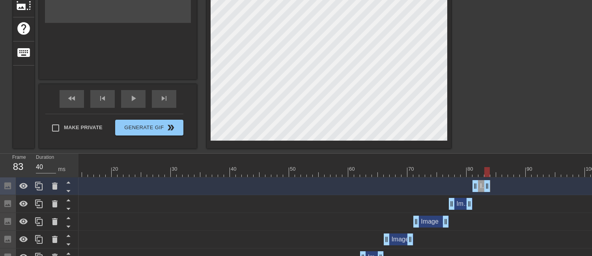
drag, startPoint x: 492, startPoint y: 189, endPoint x: 487, endPoint y: 188, distance: 4.8
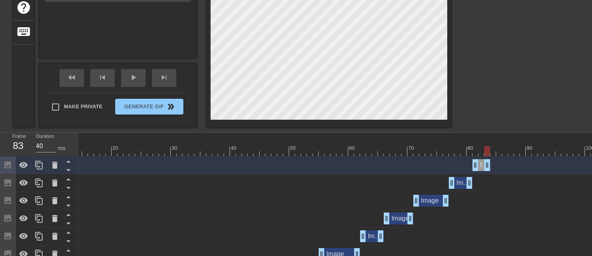
scroll to position [175, 0]
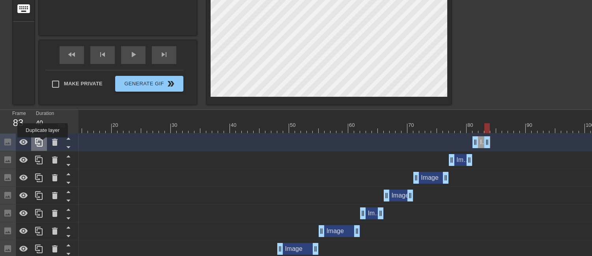
click at [42, 141] on icon at bounding box center [38, 142] width 7 height 9
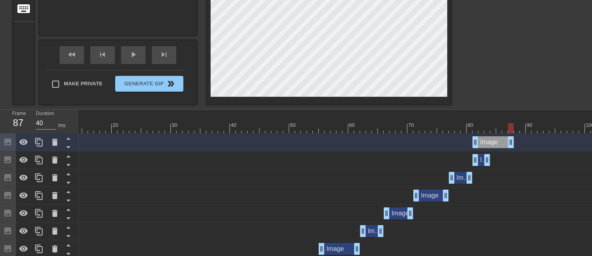
drag, startPoint x: 488, startPoint y: 139, endPoint x: 516, endPoint y: 139, distance: 28.4
drag, startPoint x: 477, startPoint y: 143, endPoint x: 492, endPoint y: 141, distance: 15.5
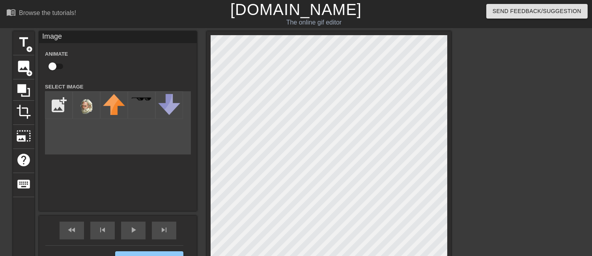
scroll to position [88, 0]
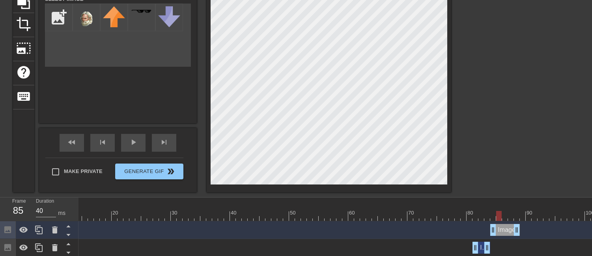
click at [499, 215] on div at bounding box center [298, 216] width 598 height 10
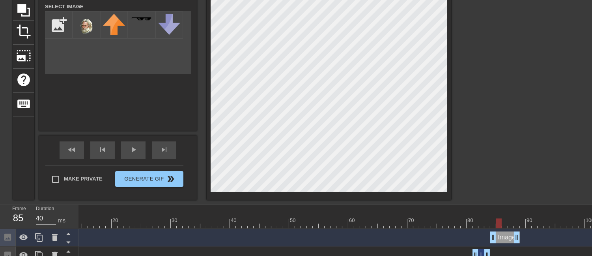
scroll to position [131, 0]
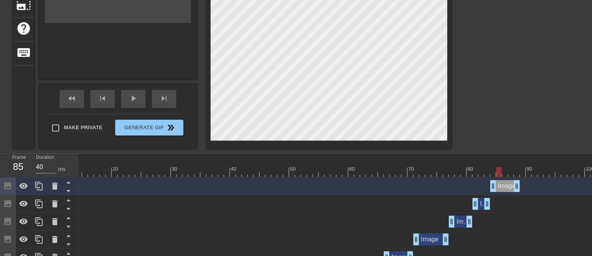
click at [503, 173] on div at bounding box center [298, 172] width 598 height 10
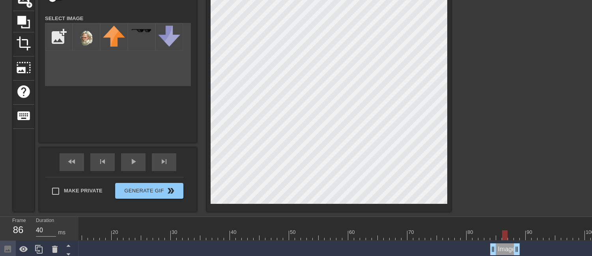
scroll to position [88, 0]
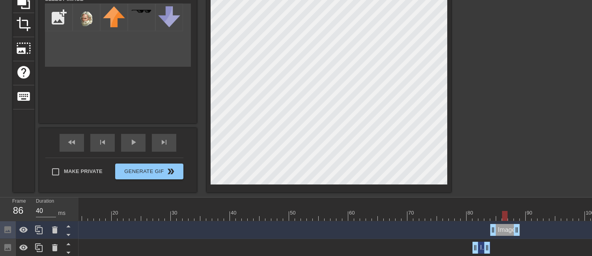
click at [510, 216] on div at bounding box center [298, 216] width 598 height 10
click at [515, 216] on div at bounding box center [298, 216] width 598 height 10
drag, startPoint x: 519, startPoint y: 232, endPoint x: 509, endPoint y: 231, distance: 9.5
click at [509, 231] on div "Image drag_handle drag_handle" at bounding box center [298, 230] width 598 height 12
click at [41, 227] on icon at bounding box center [38, 229] width 9 height 9
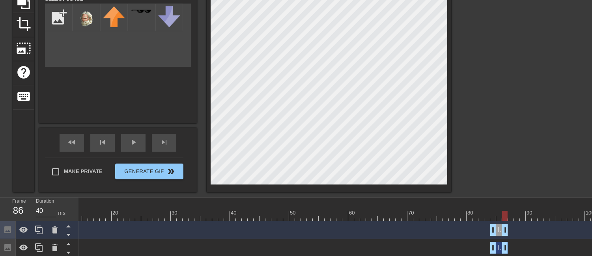
scroll to position [175, 0]
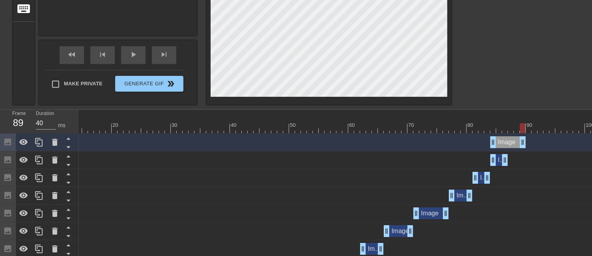
drag, startPoint x: 506, startPoint y: 143, endPoint x: 523, endPoint y: 141, distance: 17.5
drag, startPoint x: 493, startPoint y: 141, endPoint x: 509, endPoint y: 140, distance: 16.6
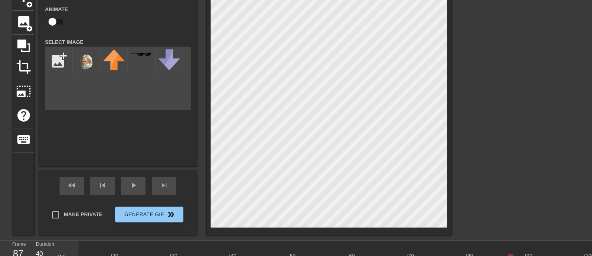
scroll to position [88, 0]
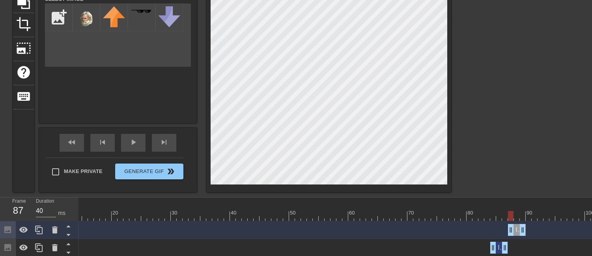
click at [514, 214] on div at bounding box center [298, 216] width 598 height 10
click at [518, 212] on div at bounding box center [298, 216] width 598 height 10
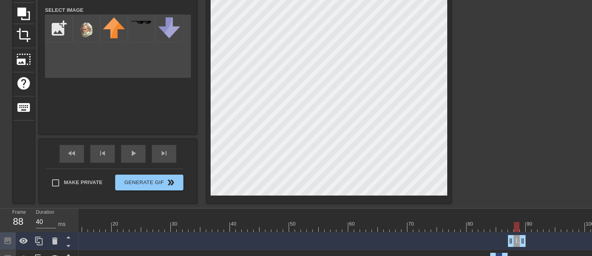
scroll to position [131, 0]
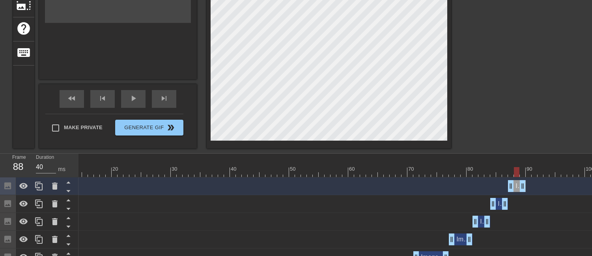
click at [510, 168] on div at bounding box center [298, 172] width 598 height 10
click at [523, 174] on div at bounding box center [298, 172] width 598 height 10
click at [530, 171] on div at bounding box center [298, 172] width 598 height 10
drag, startPoint x: 525, startPoint y: 186, endPoint x: 549, endPoint y: 182, distance: 24.0
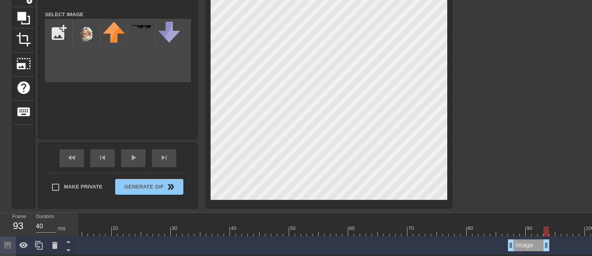
scroll to position [88, 0]
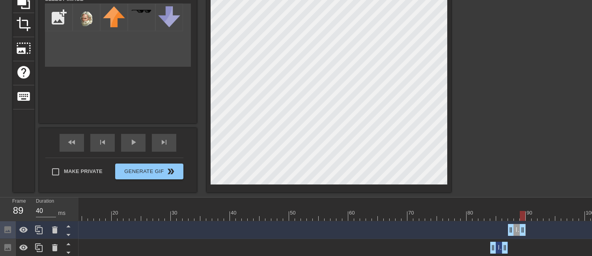
drag, startPoint x: 546, startPoint y: 225, endPoint x: 522, endPoint y: 229, distance: 24.4
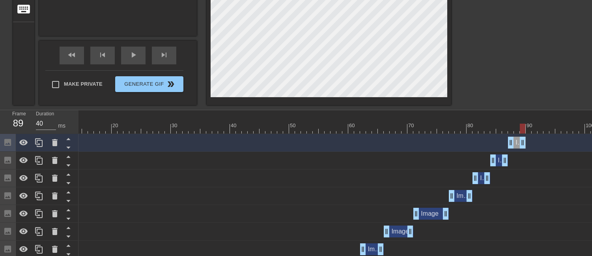
scroll to position [175, 0]
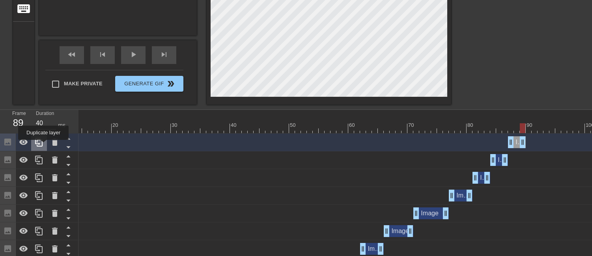
click at [43, 145] on icon at bounding box center [38, 141] width 9 height 9
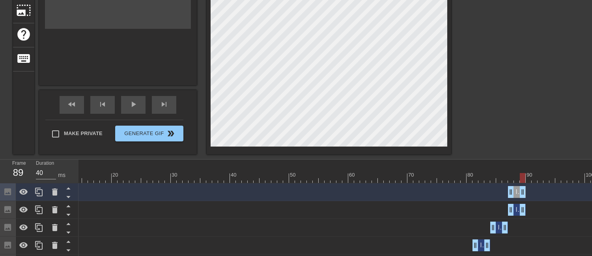
scroll to position [131, 0]
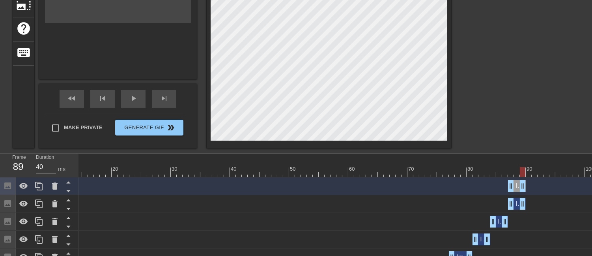
click at [529, 173] on div at bounding box center [298, 172] width 598 height 10
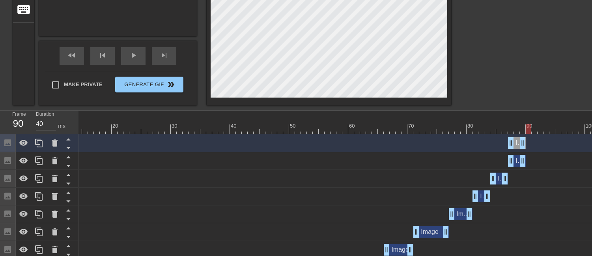
scroll to position [175, 0]
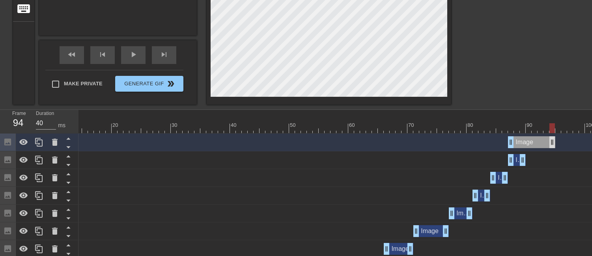
drag, startPoint x: 523, startPoint y: 146, endPoint x: 556, endPoint y: 142, distance: 33.0
drag, startPoint x: 510, startPoint y: 144, endPoint x: 526, endPoint y: 142, distance: 15.8
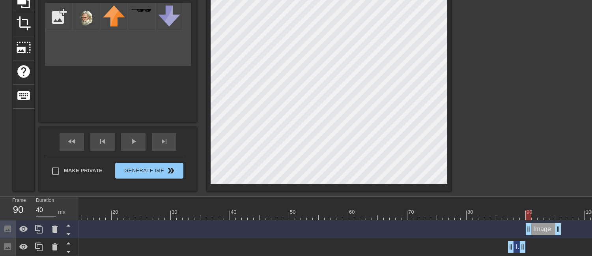
scroll to position [131, 0]
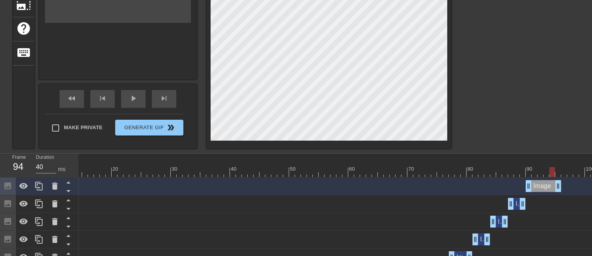
click at [552, 172] on div at bounding box center [298, 172] width 598 height 10
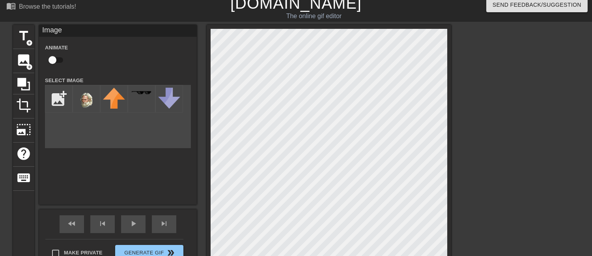
scroll to position [0, 0]
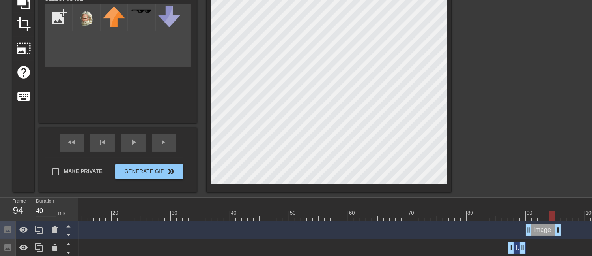
click at [539, 216] on div at bounding box center [298, 216] width 598 height 10
click at [533, 216] on div at bounding box center [298, 216] width 598 height 10
drag, startPoint x: 559, startPoint y: 228, endPoint x: 537, endPoint y: 228, distance: 21.7
click at [38, 226] on icon at bounding box center [38, 229] width 7 height 9
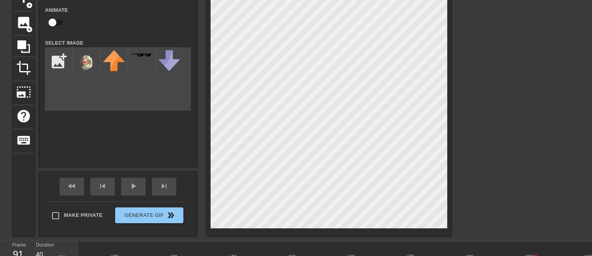
scroll to position [88, 0]
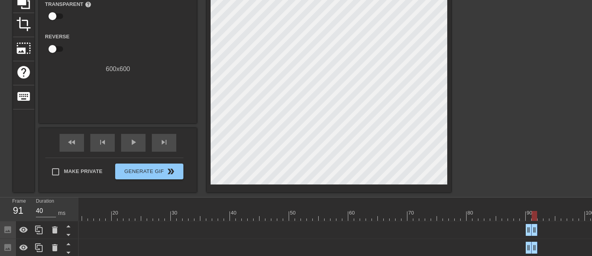
click at [540, 229] on div "Image drag_handle drag_handle" at bounding box center [298, 230] width 598 height 12
drag, startPoint x: 539, startPoint y: 228, endPoint x: 557, endPoint y: 227, distance: 18.2
drag, startPoint x: 531, startPoint y: 231, endPoint x: 541, endPoint y: 231, distance: 10.3
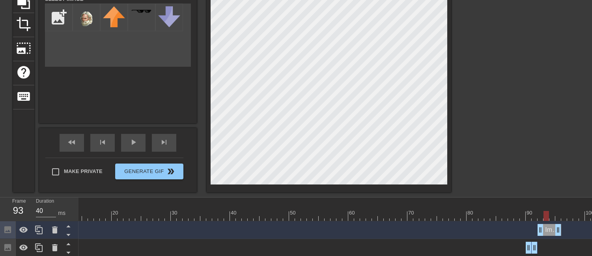
click at [545, 214] on div at bounding box center [298, 216] width 598 height 10
click at [553, 217] on div at bounding box center [298, 216] width 598 height 10
click at [559, 215] on div at bounding box center [298, 216] width 598 height 10
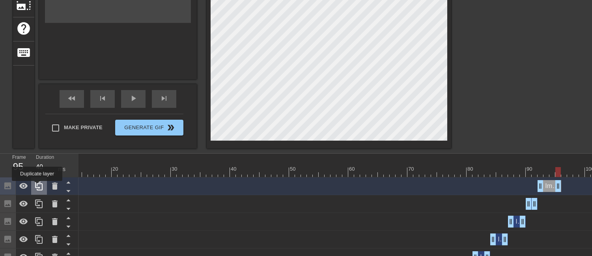
click at [37, 186] on icon at bounding box center [38, 186] width 7 height 9
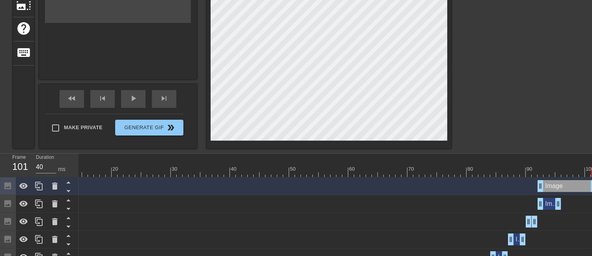
drag, startPoint x: 561, startPoint y: 186, endPoint x: 598, endPoint y: 188, distance: 37.5
click at [592, 188] on html "menu_book Browse the tutorials! [DOMAIN_NAME] The online gif editor Send Feedba…" at bounding box center [296, 210] width 592 height 682
drag, startPoint x: 541, startPoint y: 187, endPoint x: 563, endPoint y: 187, distance: 22.1
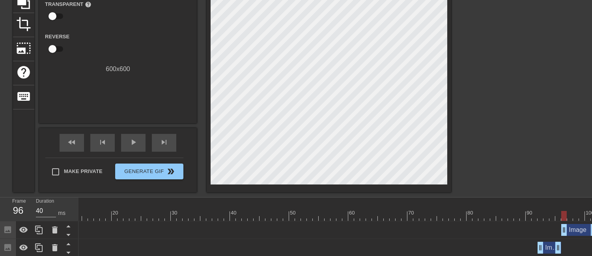
scroll to position [88, 6]
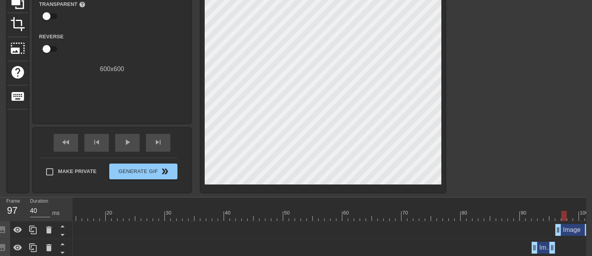
click at [564, 218] on div at bounding box center [292, 216] width 598 height 10
click at [568, 218] on div at bounding box center [292, 216] width 598 height 10
click at [575, 216] on div at bounding box center [292, 216] width 598 height 10
click at [581, 217] on div at bounding box center [292, 216] width 598 height 10
drag, startPoint x: 589, startPoint y: 228, endPoint x: 575, endPoint y: 229, distance: 13.8
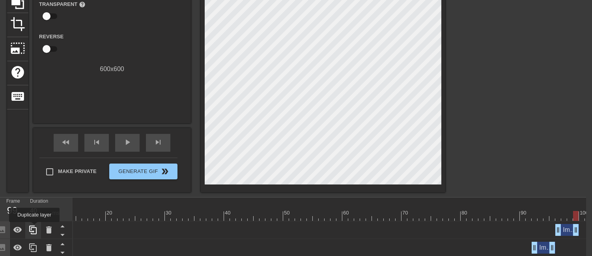
click at [34, 227] on icon at bounding box center [32, 229] width 7 height 9
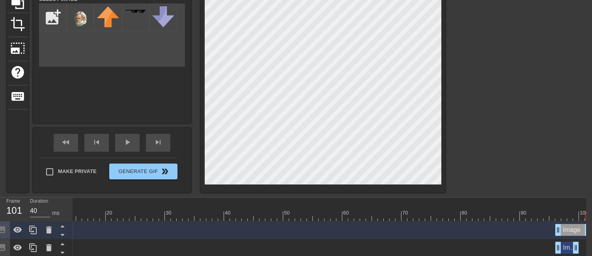
drag, startPoint x: 577, startPoint y: 231, endPoint x: 598, endPoint y: 231, distance: 21.3
drag, startPoint x: 558, startPoint y: 231, endPoint x: 581, endPoint y: 228, distance: 23.5
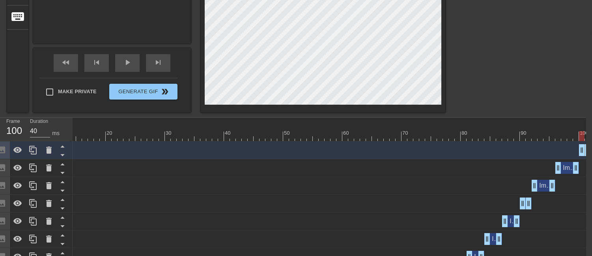
scroll to position [175, 6]
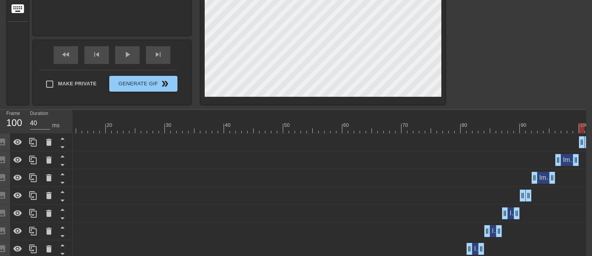
click at [419, 127] on div at bounding box center [292, 128] width 598 height 10
click at [480, 125] on div at bounding box center [292, 128] width 598 height 10
click at [485, 129] on div at bounding box center [292, 128] width 598 height 10
click at [494, 129] on div at bounding box center [292, 128] width 598 height 10
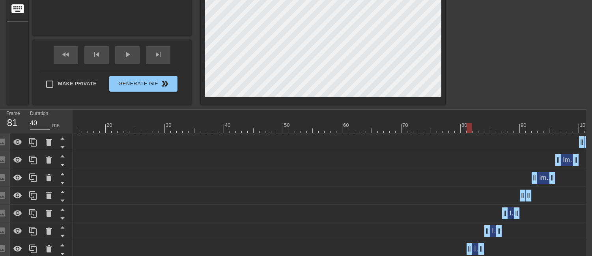
click at [467, 129] on div at bounding box center [292, 128] width 598 height 10
click at [459, 128] on div at bounding box center [292, 128] width 598 height 10
click at [448, 127] on div at bounding box center [292, 128] width 598 height 10
click at [431, 127] on div at bounding box center [292, 128] width 598 height 10
click at [460, 129] on div at bounding box center [292, 128] width 598 height 10
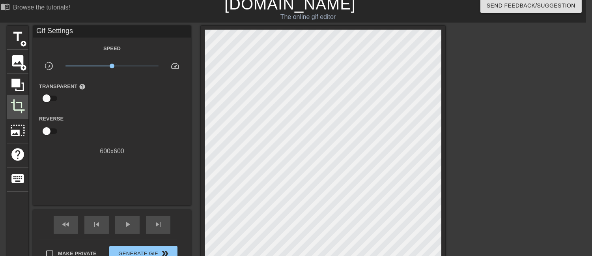
scroll to position [0, 6]
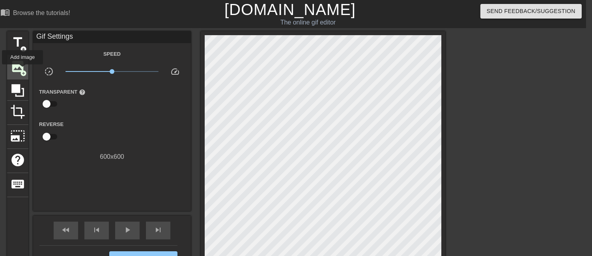
click at [22, 70] on span "add_circle" at bounding box center [23, 73] width 7 height 7
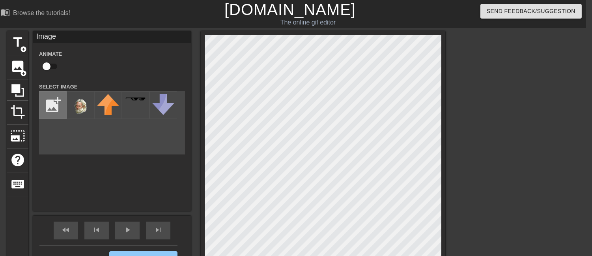
click at [54, 104] on input "file" at bounding box center [52, 105] width 27 height 27
type input "C:\fakepath\elmo_PNG90483.png"
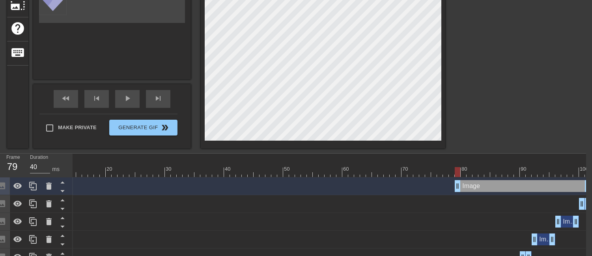
scroll to position [88, 6]
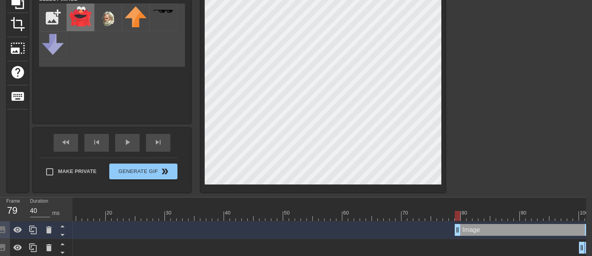
click at [78, 20] on img at bounding box center [80, 16] width 22 height 20
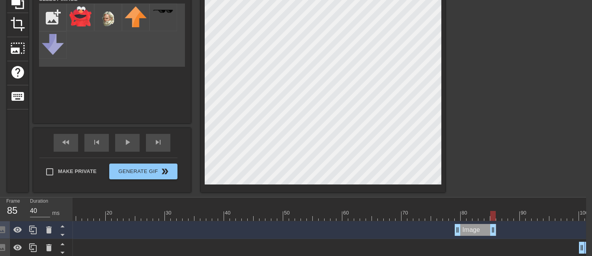
drag, startPoint x: 585, startPoint y: 231, endPoint x: 491, endPoint y: 233, distance: 94.7
click at [514, 164] on div at bounding box center [514, 62] width 118 height 237
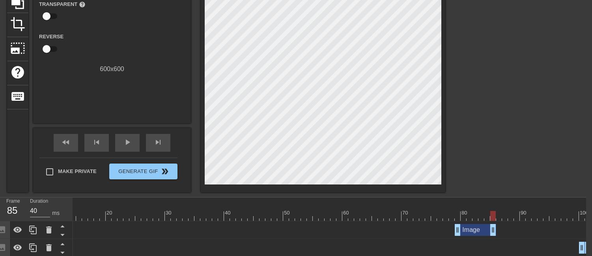
click at [75, 216] on div at bounding box center [292, 216] width 598 height 10
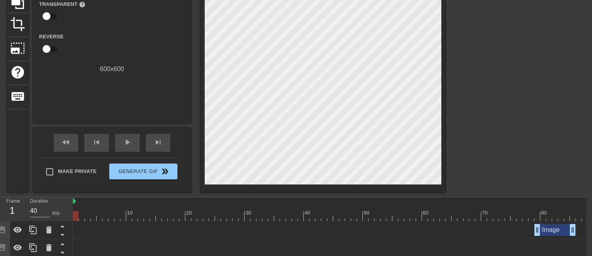
click at [73, 212] on div at bounding box center [372, 216] width 598 height 10
click at [121, 140] on div "play_arrow" at bounding box center [127, 143] width 24 height 18
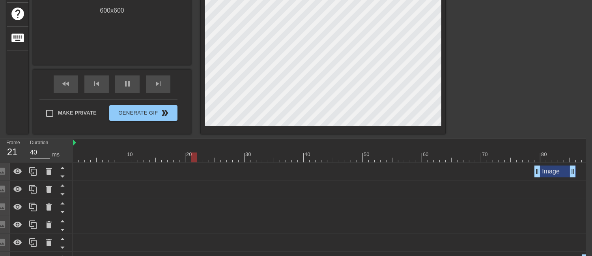
scroll to position [175, 6]
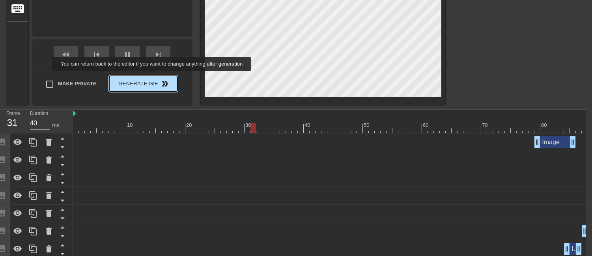
click at [153, 77] on button "Generate Gif double_arrow" at bounding box center [143, 84] width 68 height 16
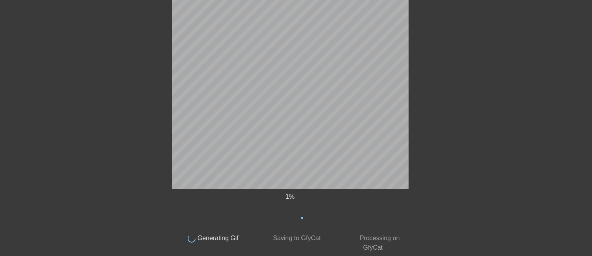
scroll to position [15, 6]
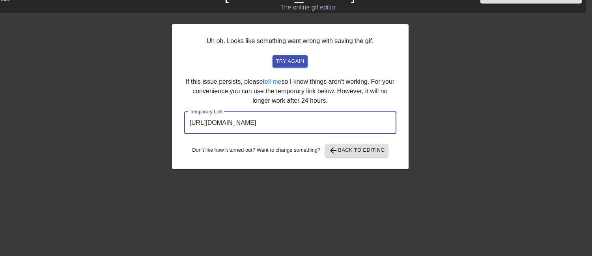
drag, startPoint x: 358, startPoint y: 120, endPoint x: 132, endPoint y: 123, distance: 225.8
click at [132, 123] on div "Uh oh. Looks like something went wrong with saving the gif. try again If this i…" at bounding box center [290, 134] width 592 height 237
